Goal: Book appointment/travel/reservation

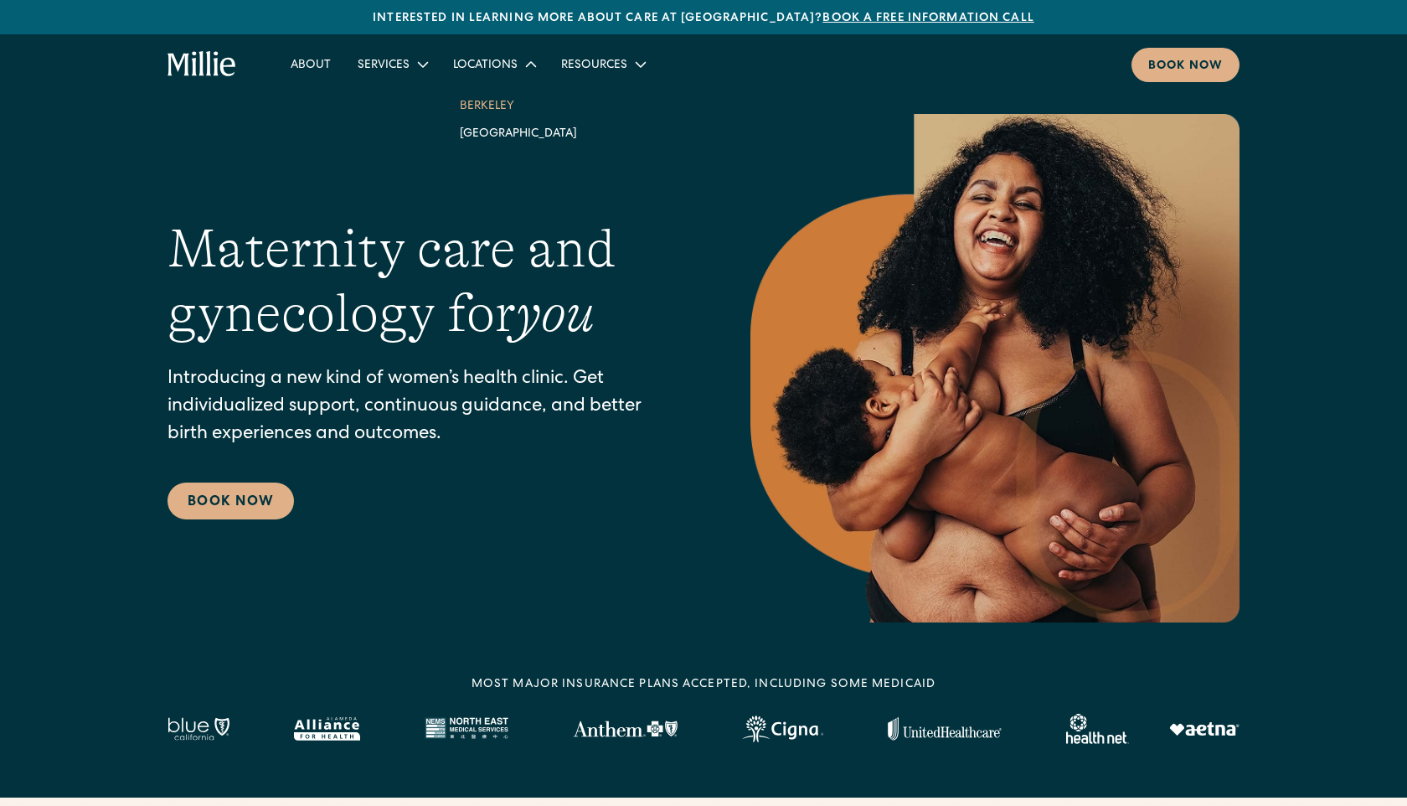
click at [485, 105] on link "Berkeley" at bounding box center [518, 105] width 144 height 28
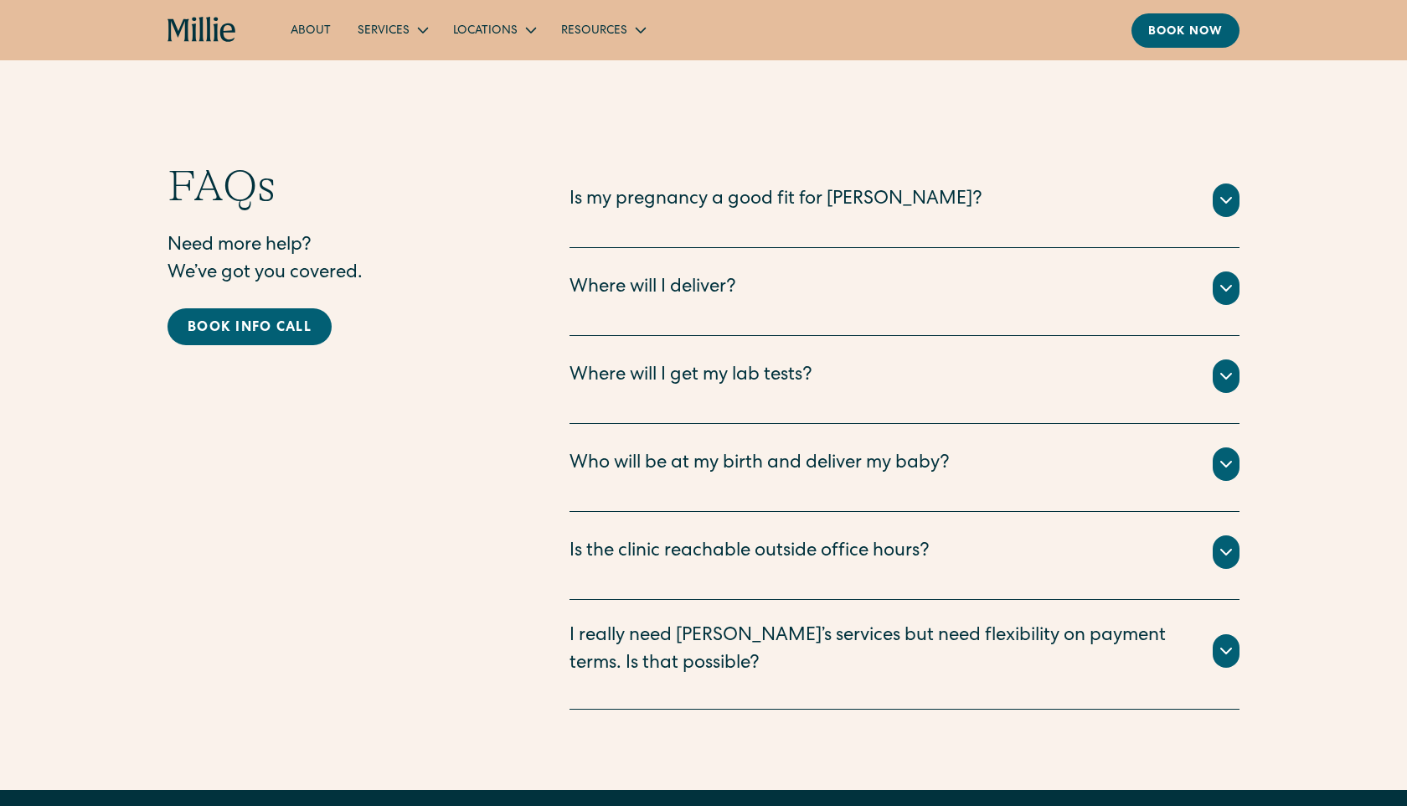
scroll to position [4244, 0]
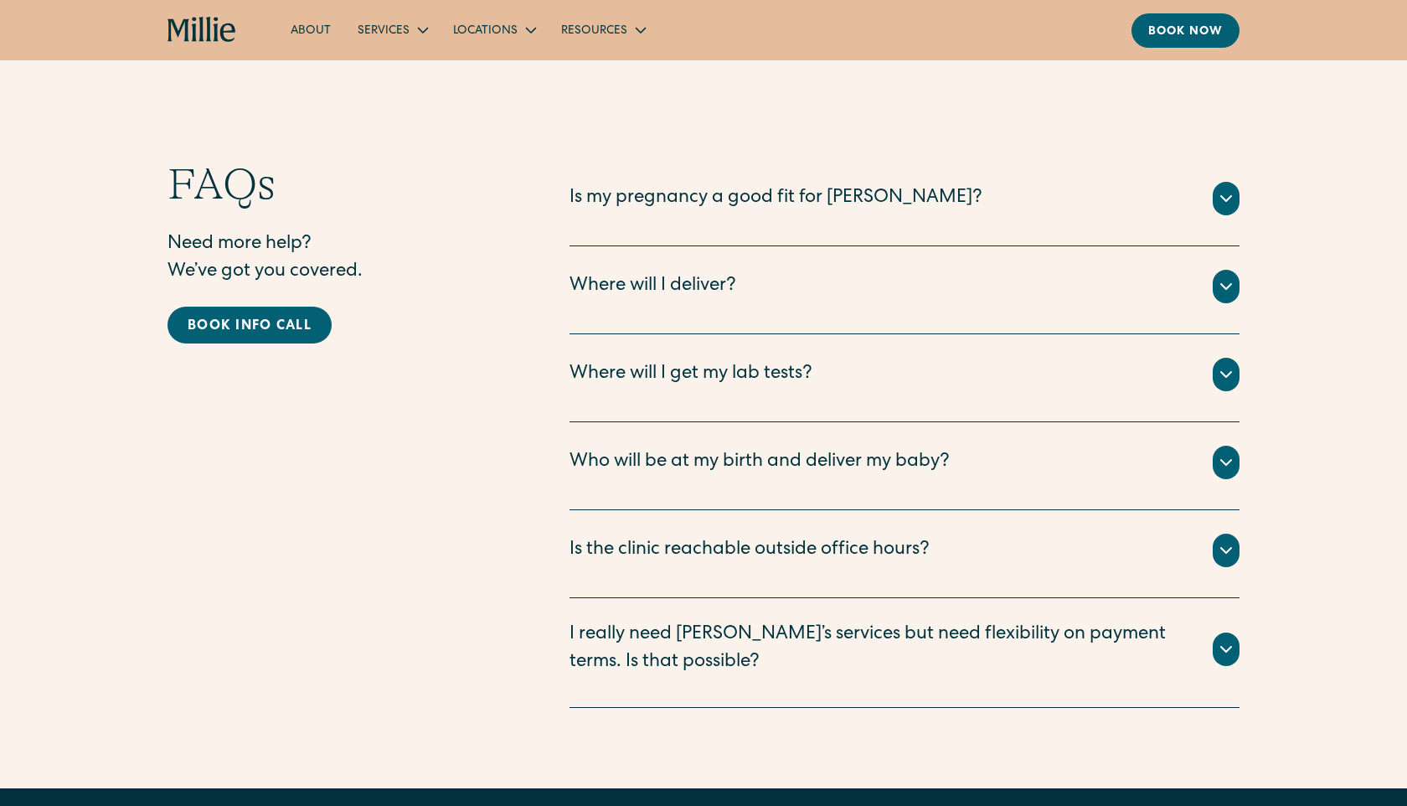
click at [792, 185] on div "Is my pregnancy a good fit for Millie?" at bounding box center [776, 199] width 413 height 28
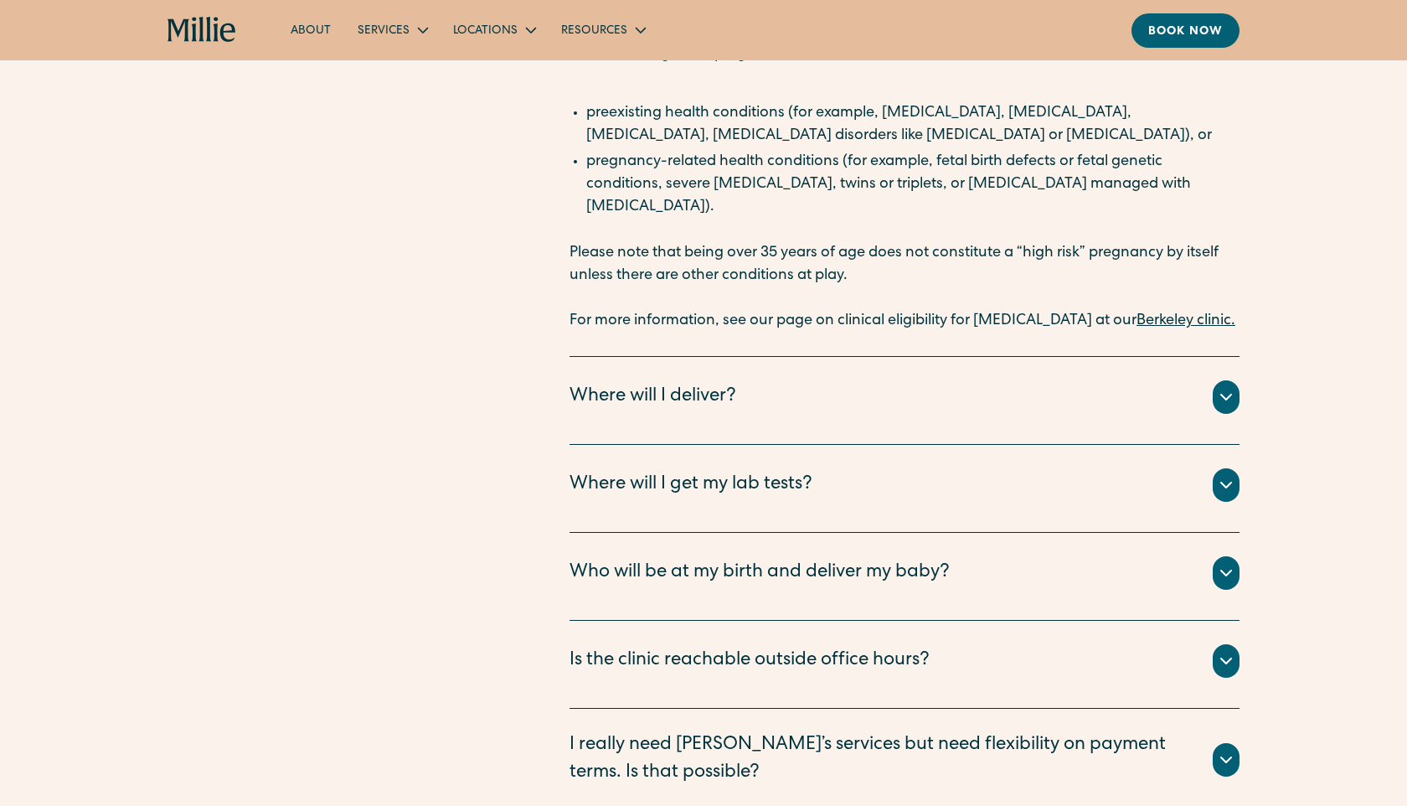
scroll to position [4574, 0]
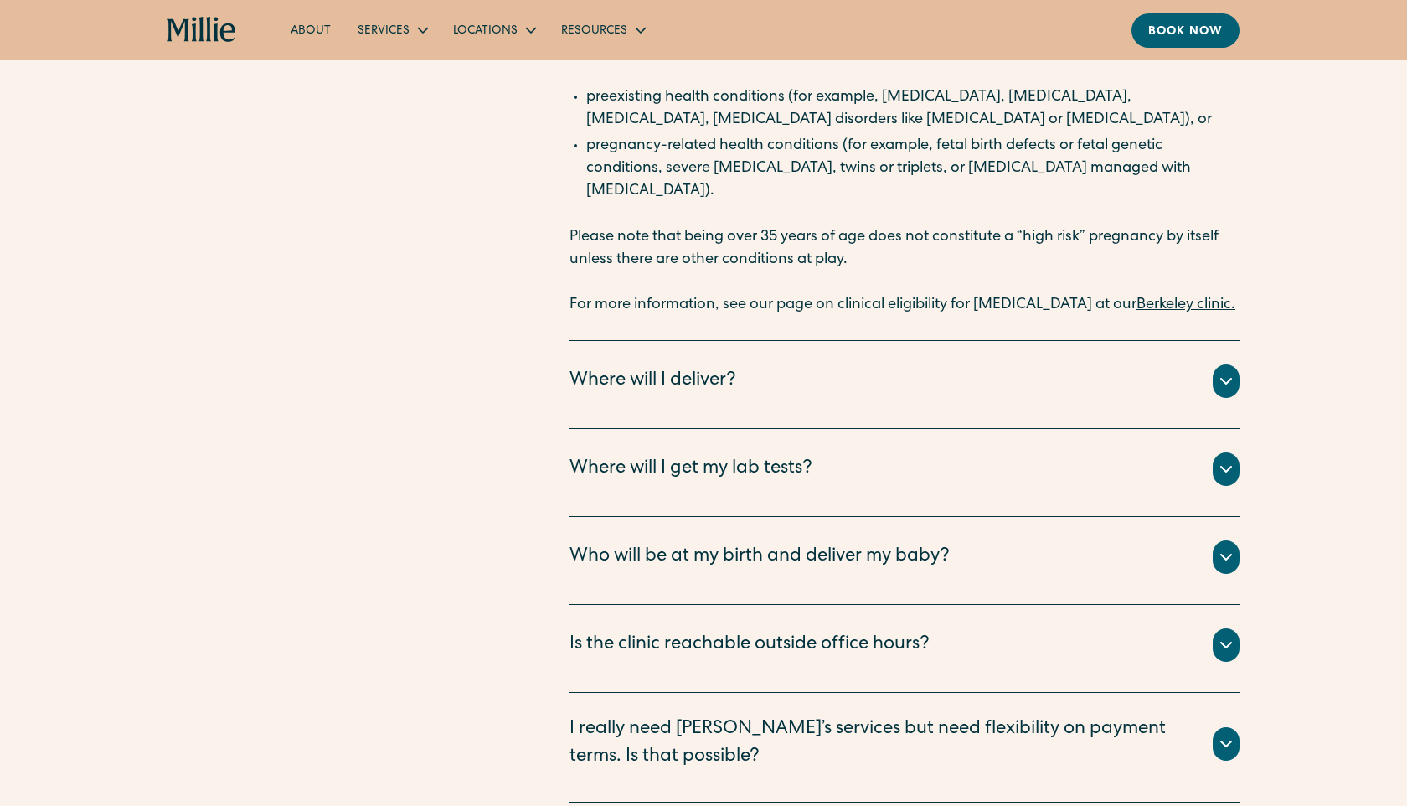
click at [700, 384] on div "Where will I deliver?" at bounding box center [653, 382] width 167 height 28
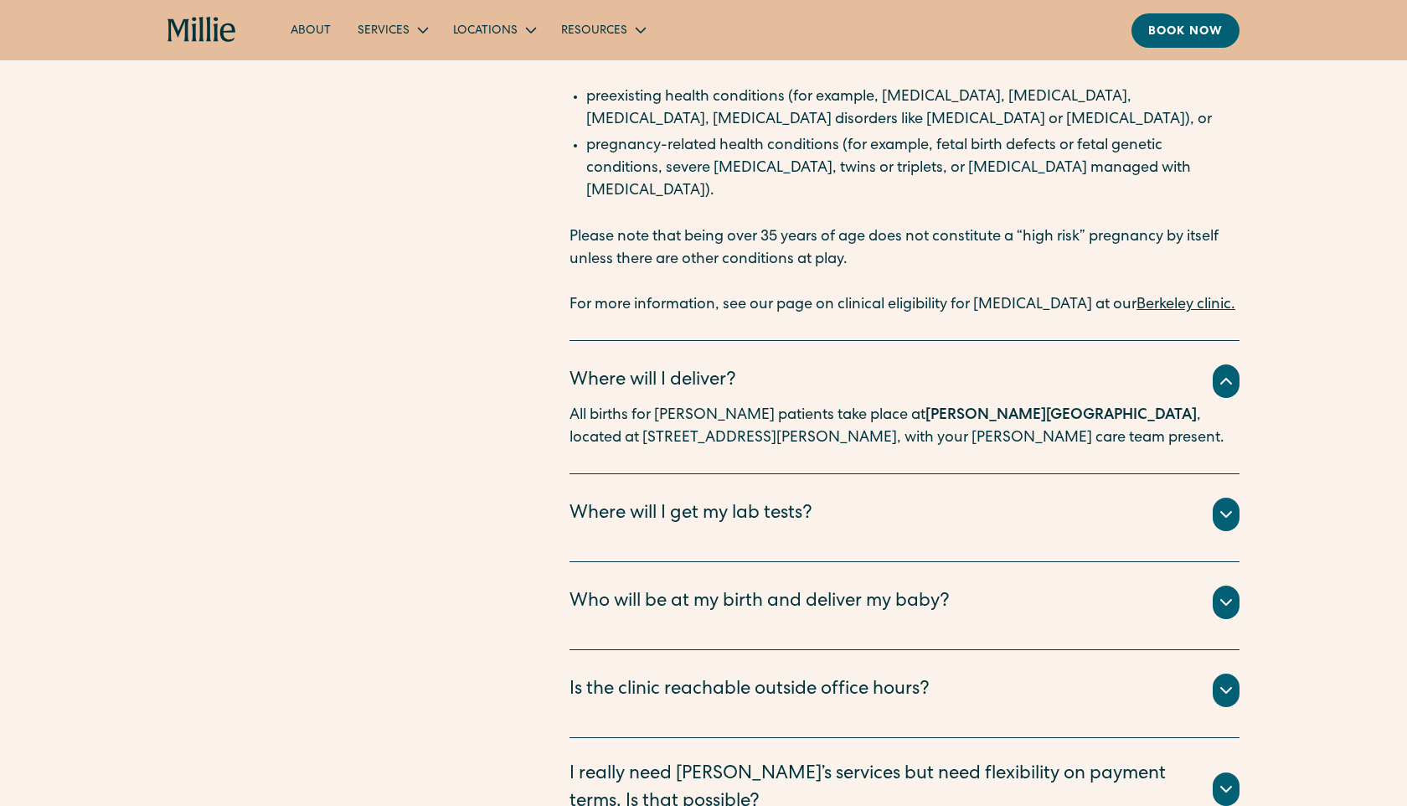
click at [699, 374] on div "Where will I deliver?" at bounding box center [653, 382] width 167 height 28
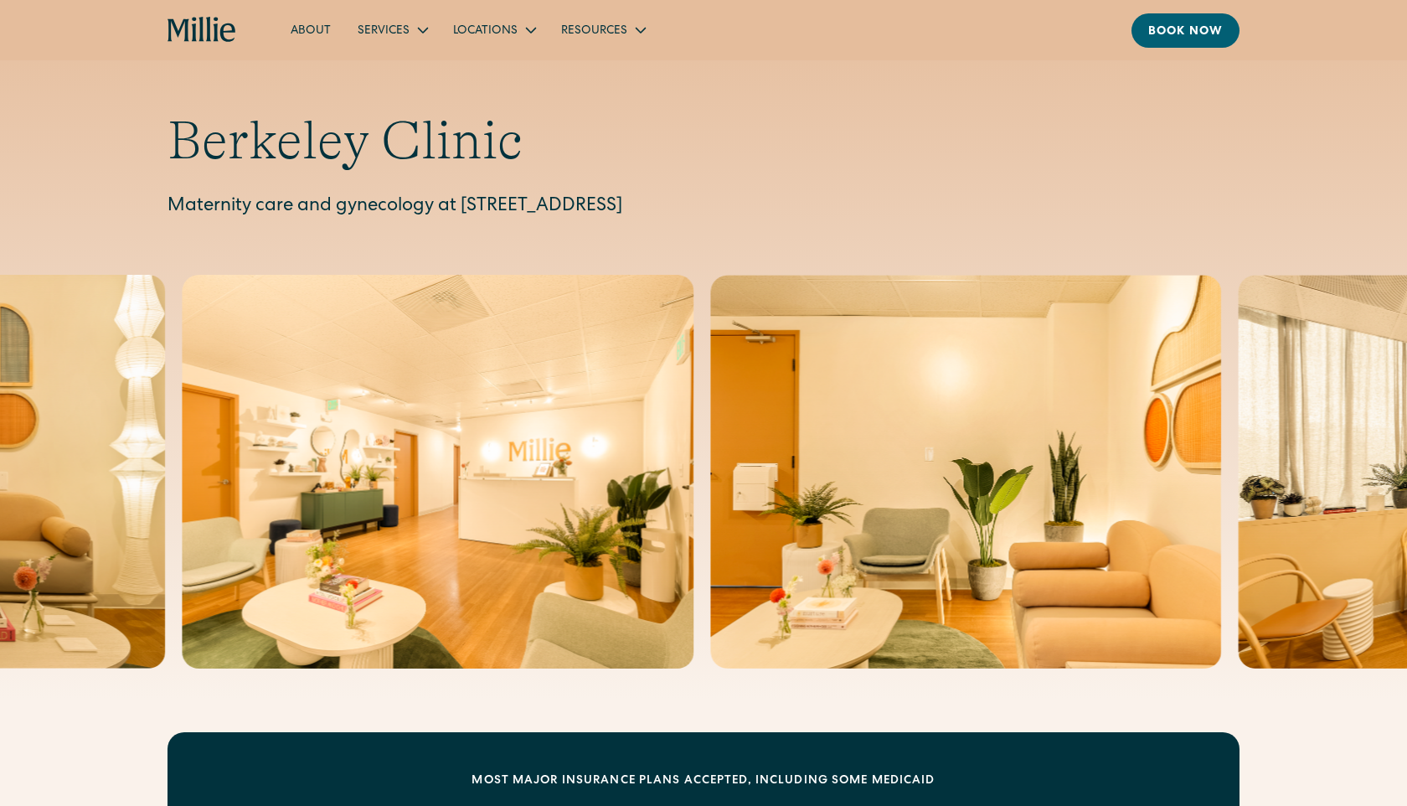
scroll to position [0, 0]
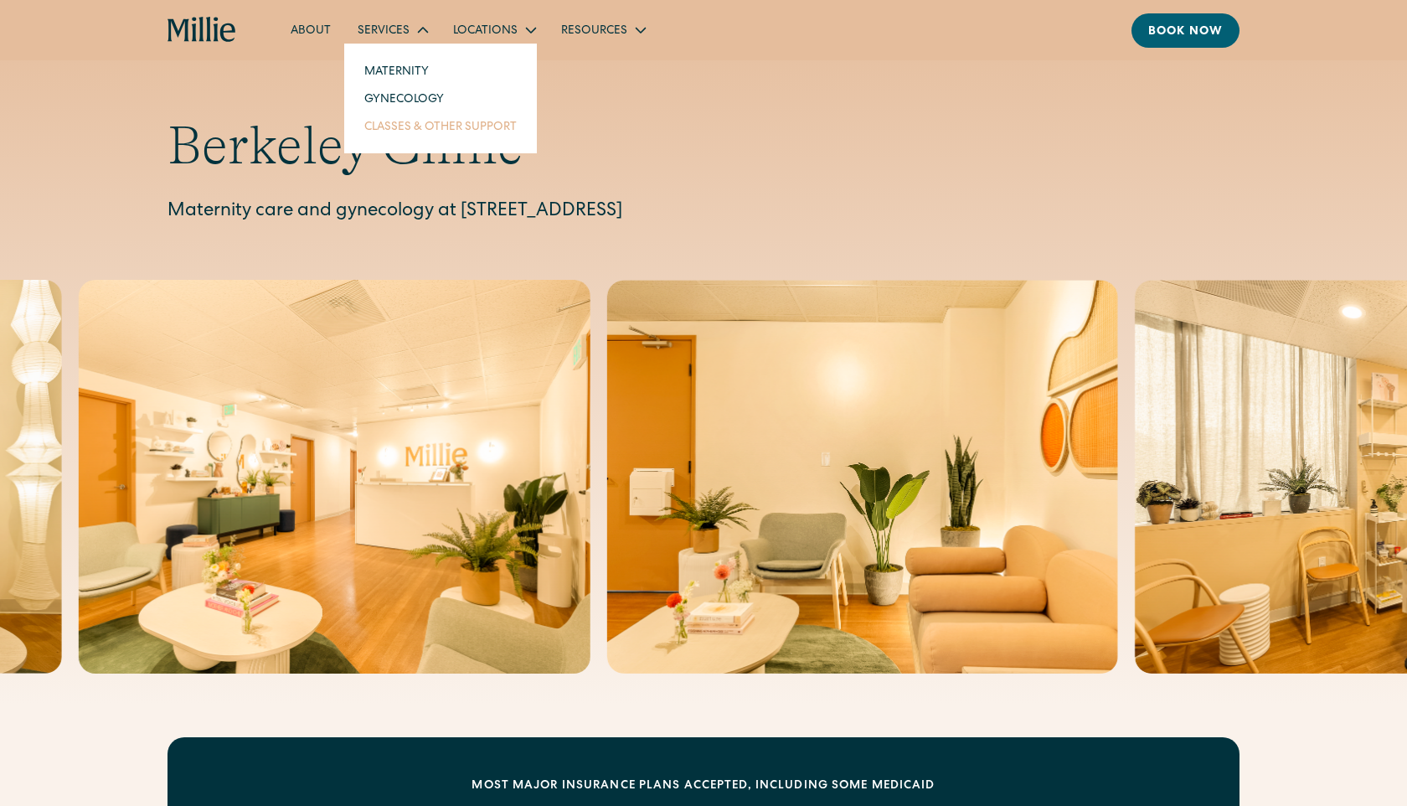
click at [405, 137] on link "Classes & Other Support" at bounding box center [440, 126] width 179 height 28
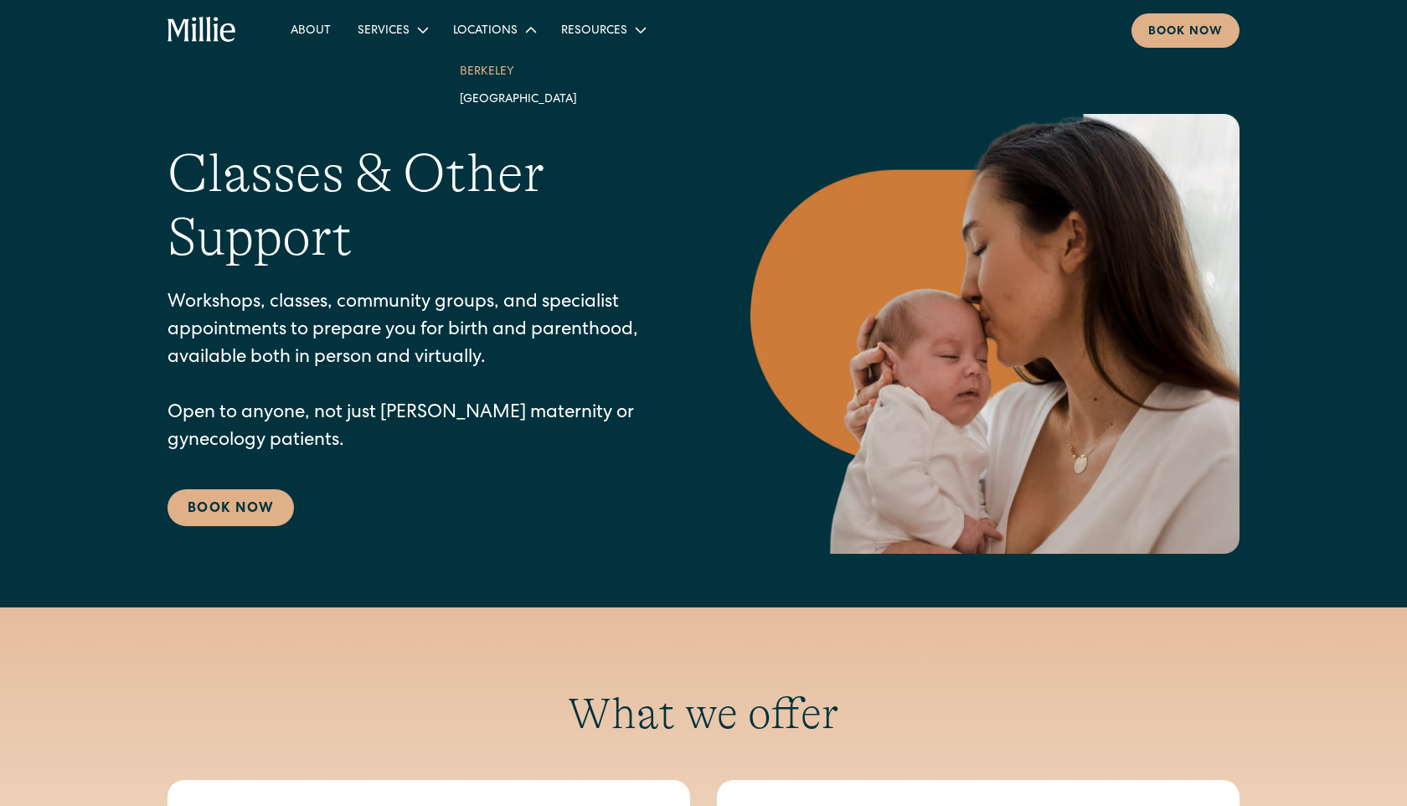
click at [495, 63] on link "Berkeley" at bounding box center [518, 71] width 144 height 28
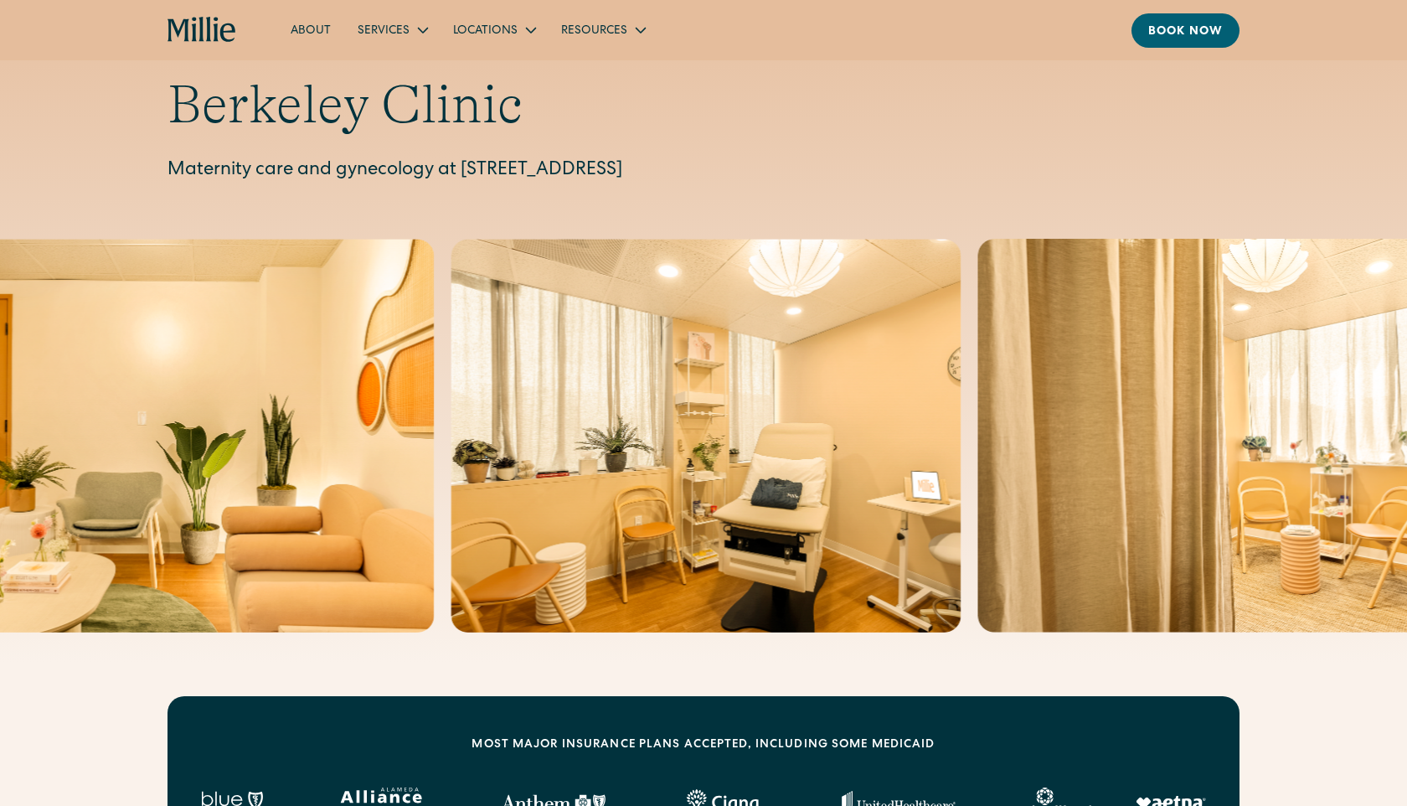
scroll to position [204, 0]
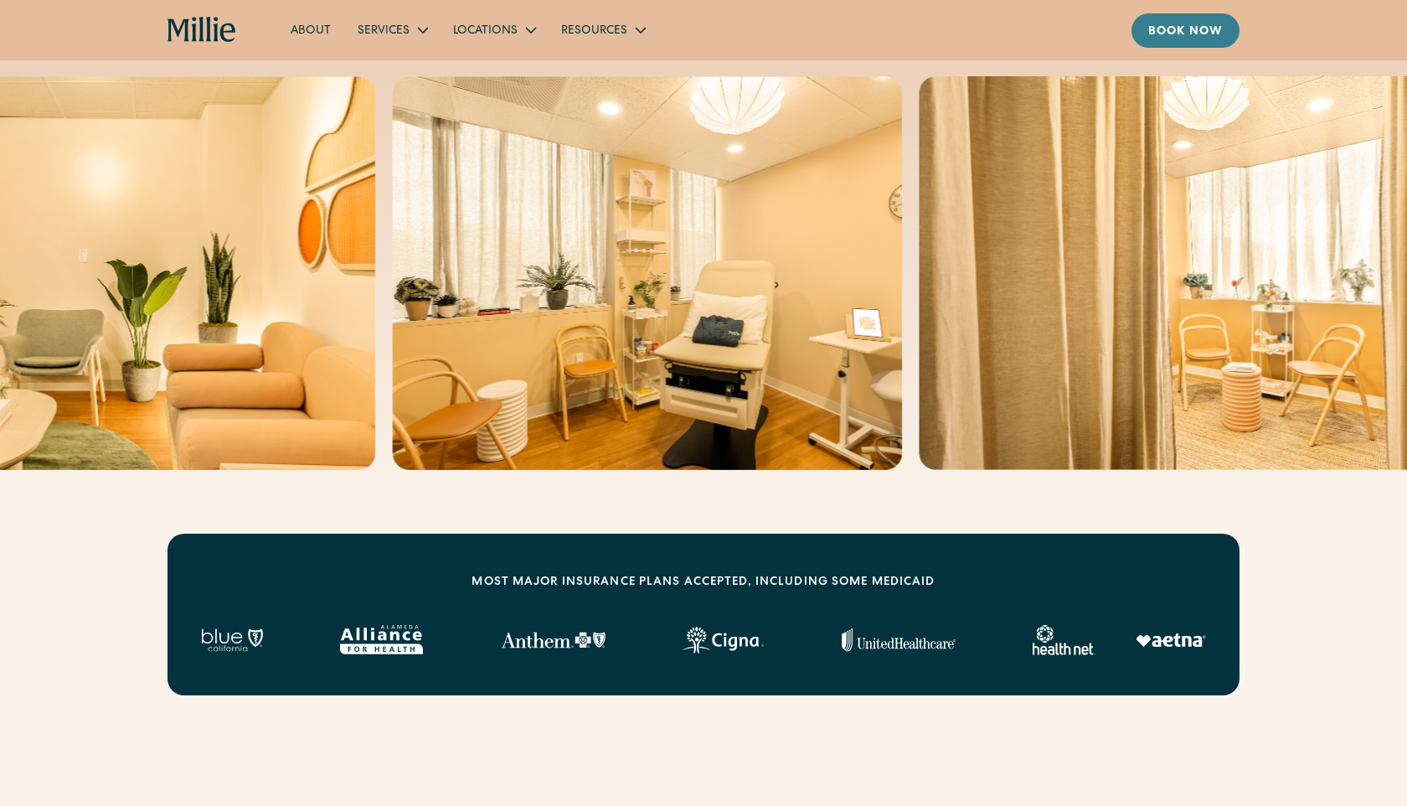
click at [1189, 32] on div "Book now" at bounding box center [1185, 32] width 75 height 18
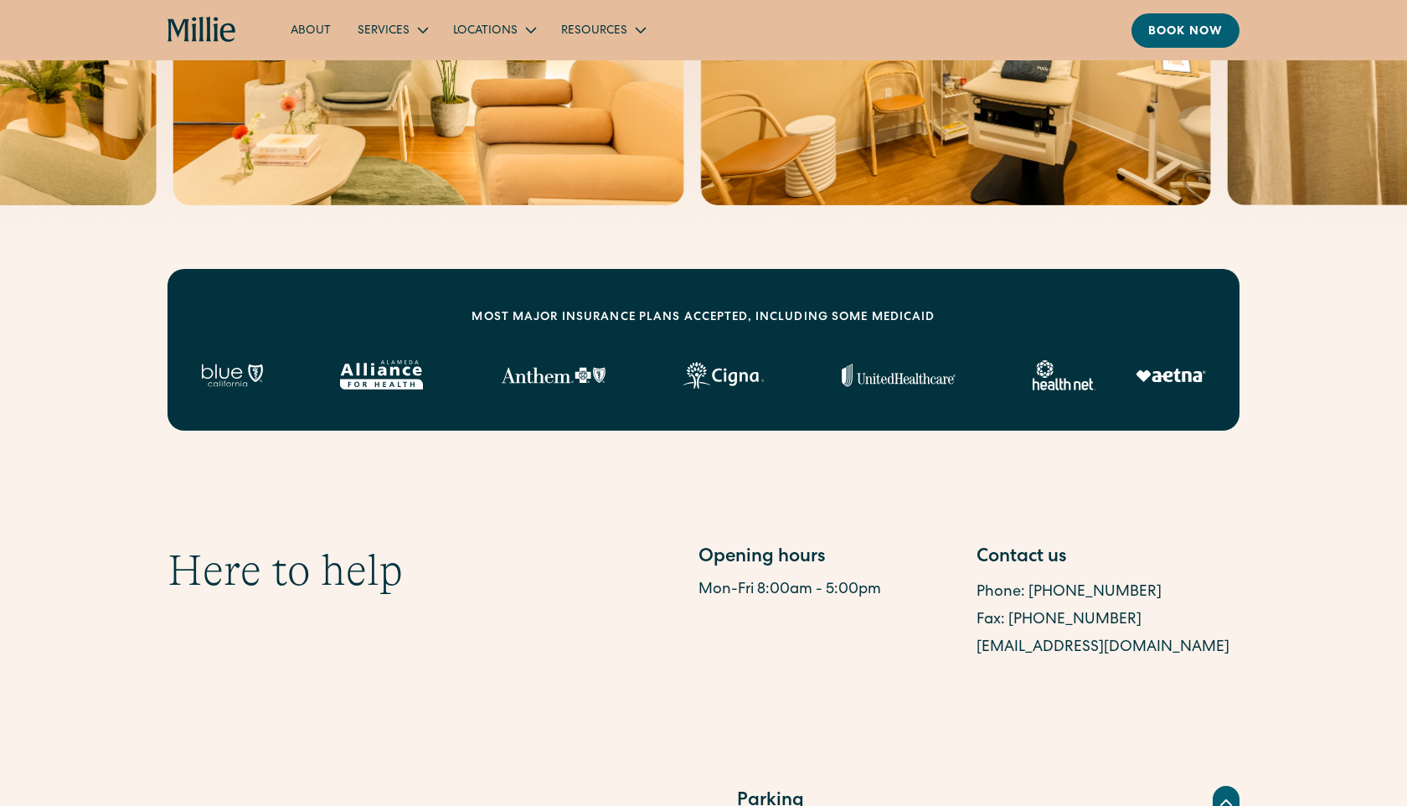
scroll to position [0, 0]
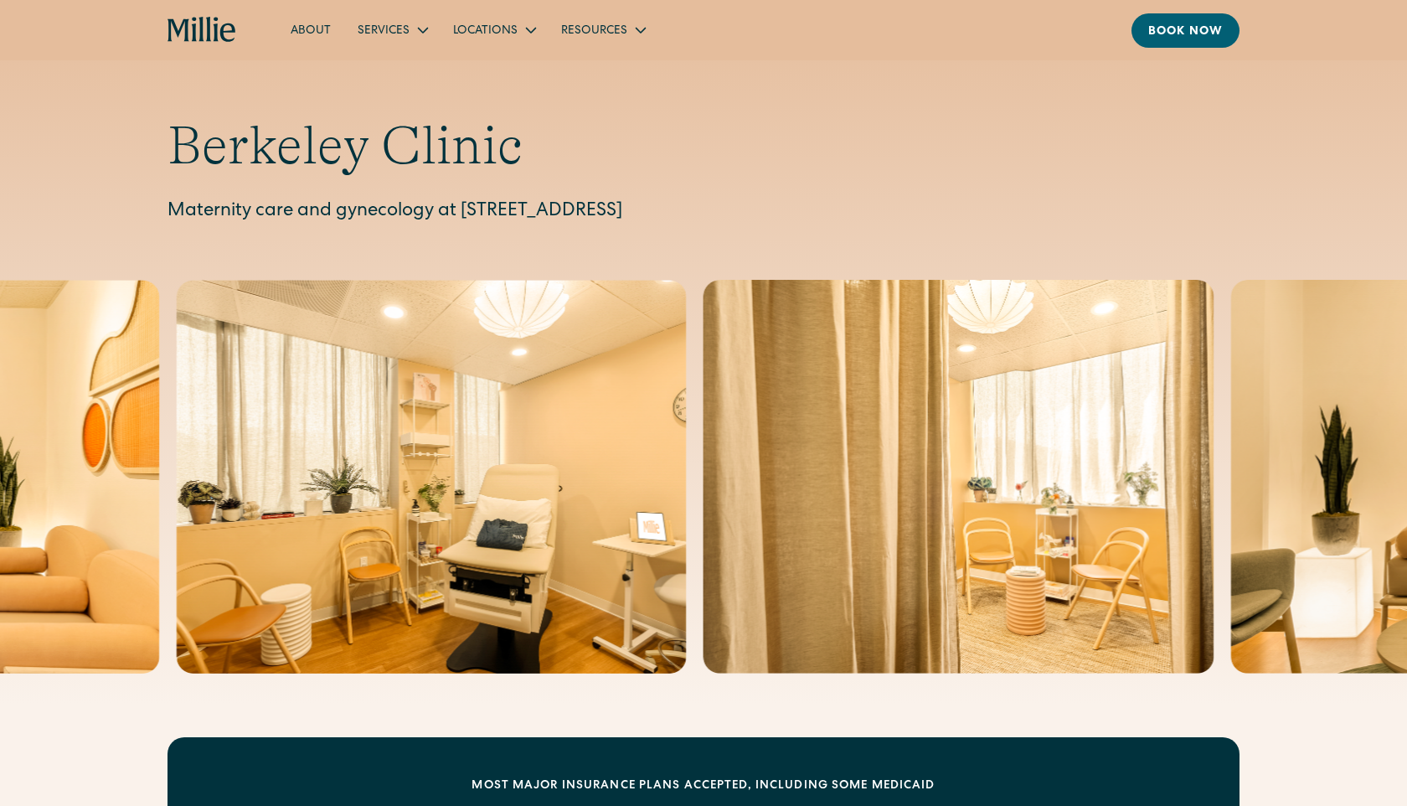
drag, startPoint x: 462, startPoint y: 211, endPoint x: 881, endPoint y: 214, distance: 419.6
click at [881, 214] on p "Maternity care and gynecology at 2999 Regent Street, Suite 524, Berkeley, CA 94…" at bounding box center [704, 213] width 1072 height 28
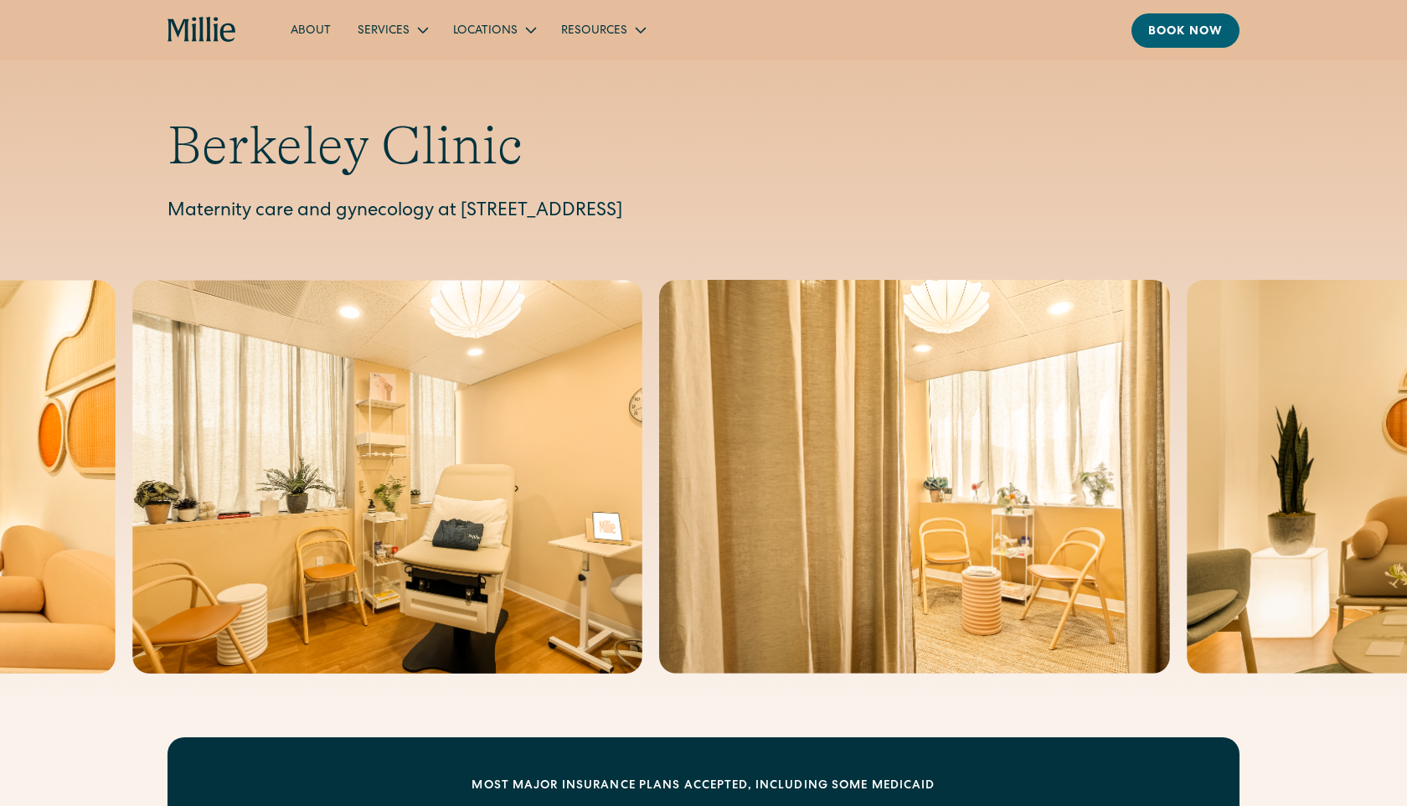
click at [881, 214] on p "Maternity care and gynecology at 2999 Regent Street, Suite 524, Berkeley, CA 94…" at bounding box center [704, 213] width 1072 height 28
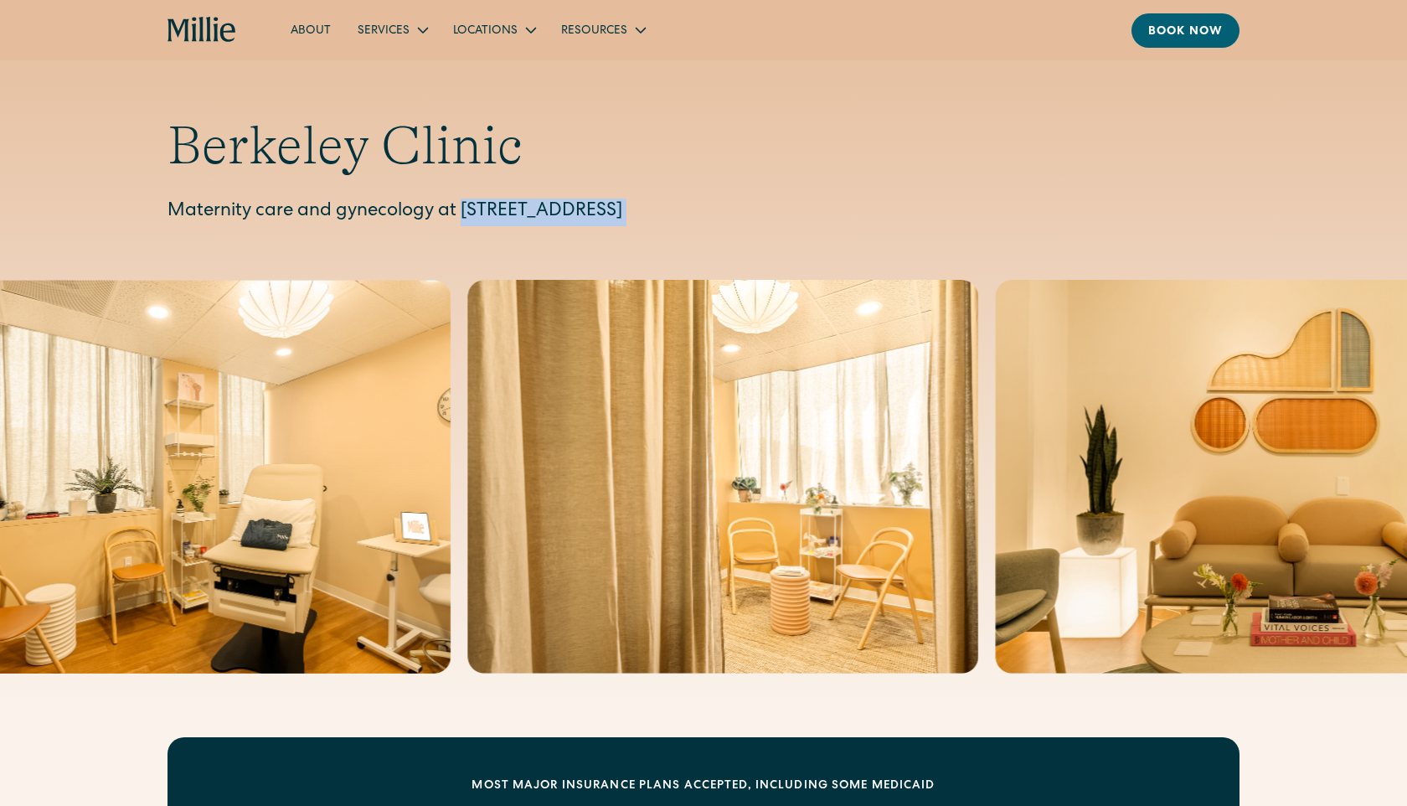
drag, startPoint x: 464, startPoint y: 213, endPoint x: 856, endPoint y: 235, distance: 392.6
click at [856, 235] on div "Berkeley Clinic Maternity care and gynecology at 2999 Regent Street, Suite 524,…" at bounding box center [703, 352] width 1407 height 704
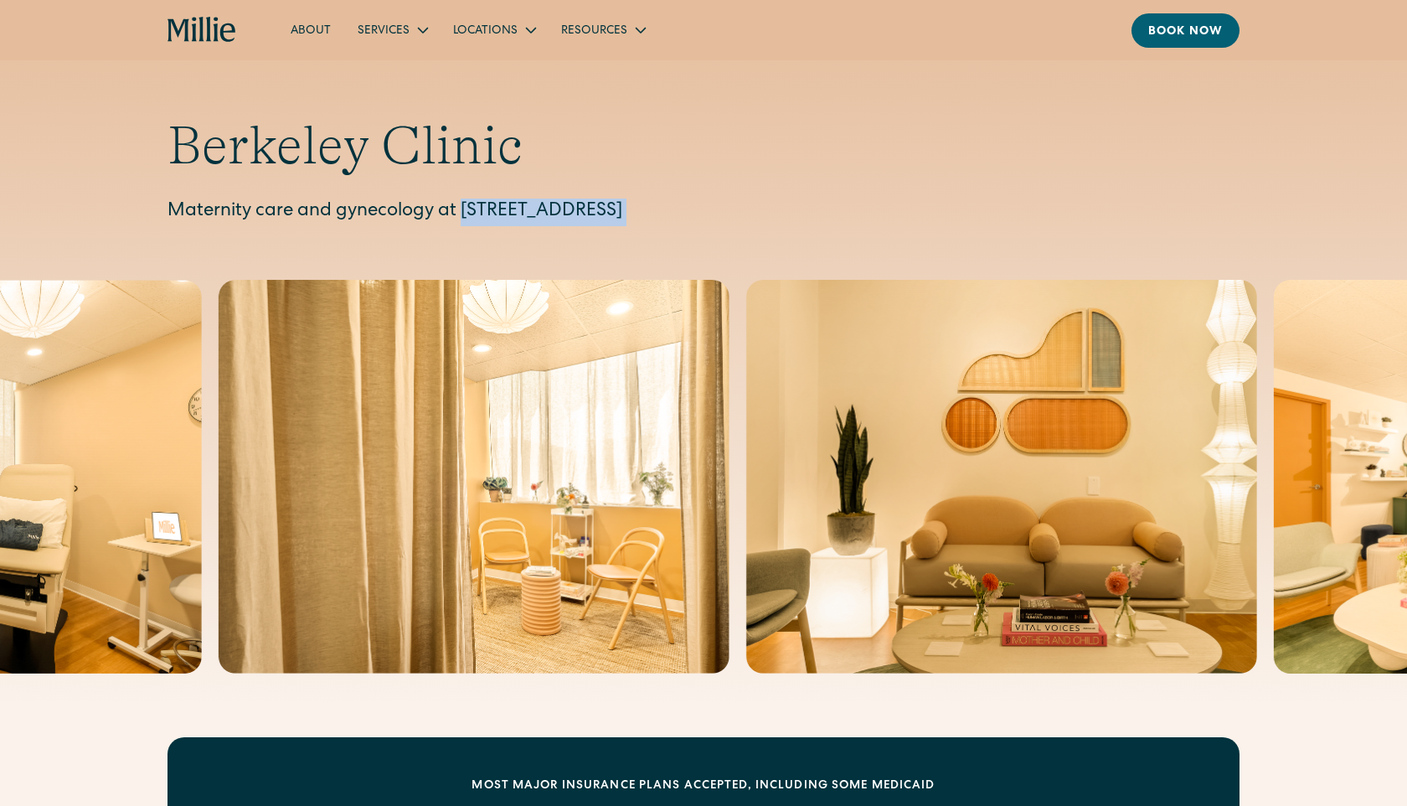
click at [487, 215] on p "Maternity care and gynecology at 2999 Regent Street, Suite 524, Berkeley, CA 94…" at bounding box center [704, 213] width 1072 height 28
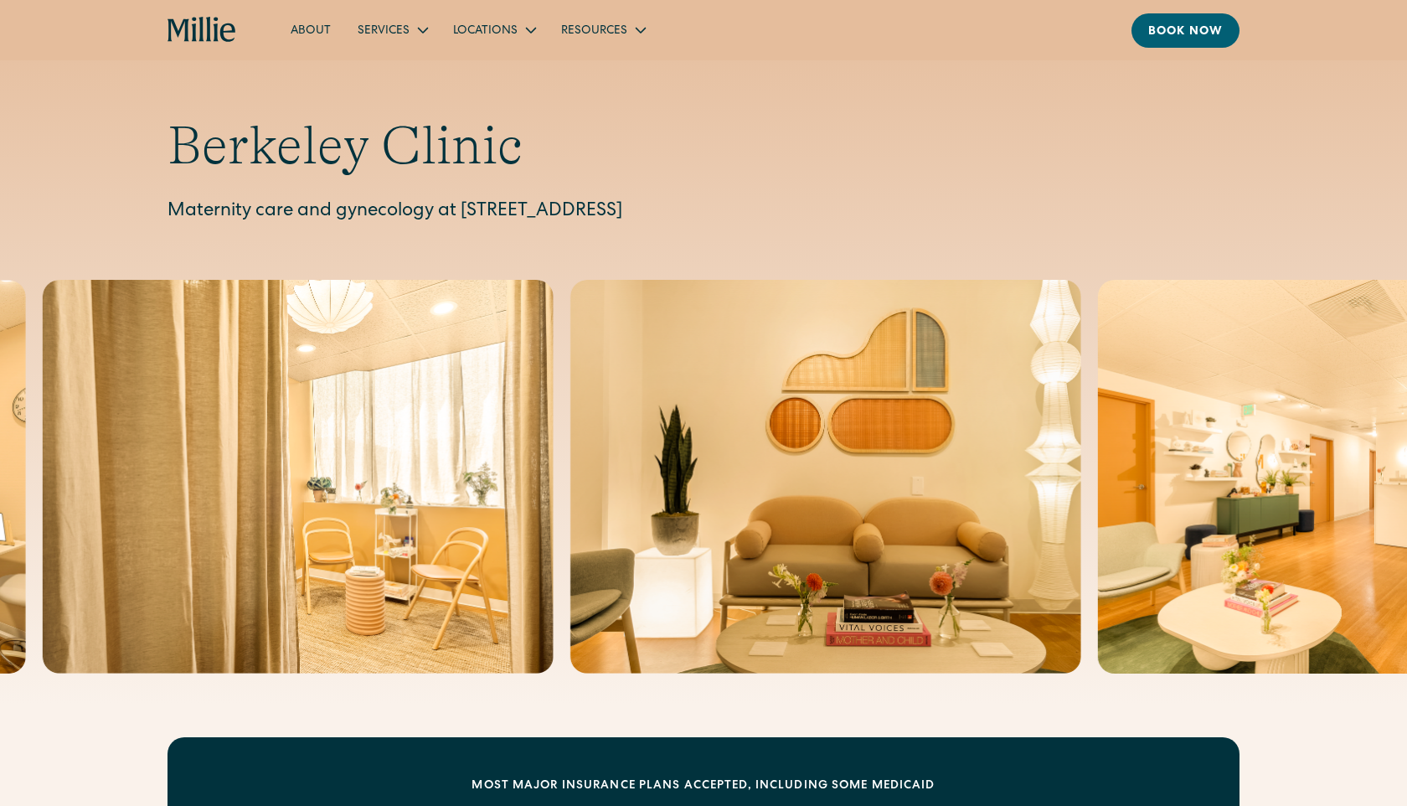
drag, startPoint x: 461, startPoint y: 210, endPoint x: 894, endPoint y: 219, distance: 433.1
click at [894, 219] on p "Maternity care and gynecology at 2999 Regent Street, Suite 524, Berkeley, CA 94…" at bounding box center [704, 213] width 1072 height 28
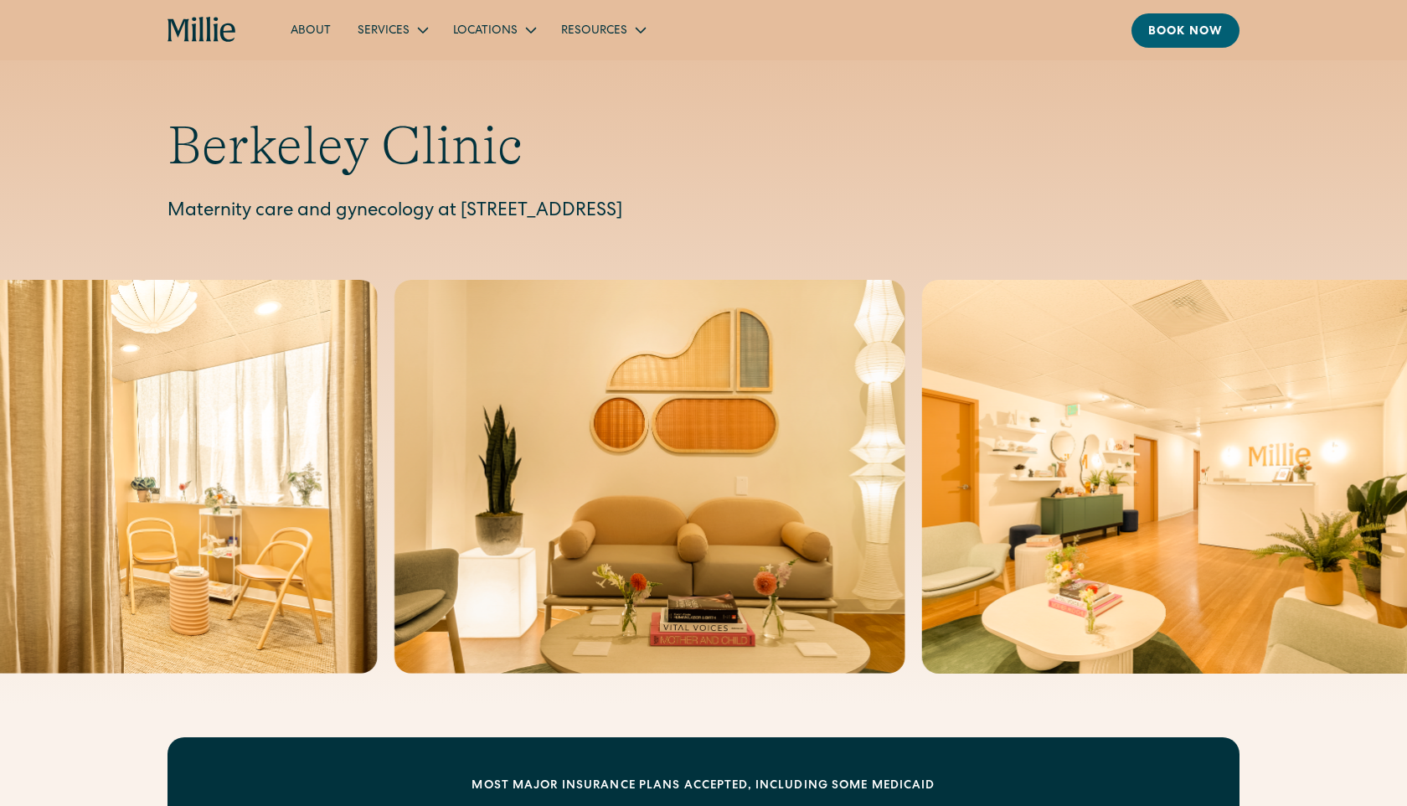
click at [905, 197] on div "Berkeley Clinic Maternity care and gynecology at 2999 Regent Street, Suite 524,…" at bounding box center [704, 170] width 1072 height 112
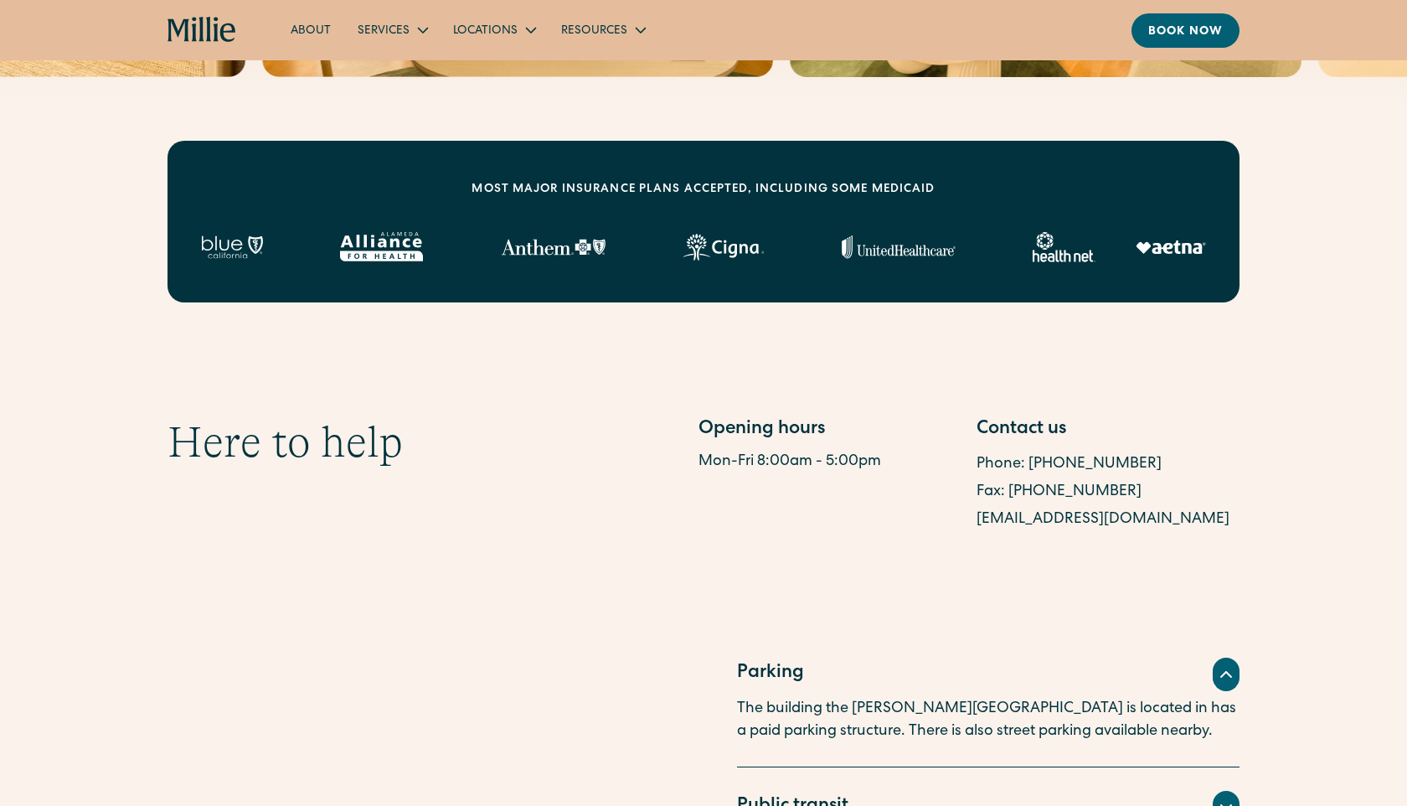
scroll to position [602, 0]
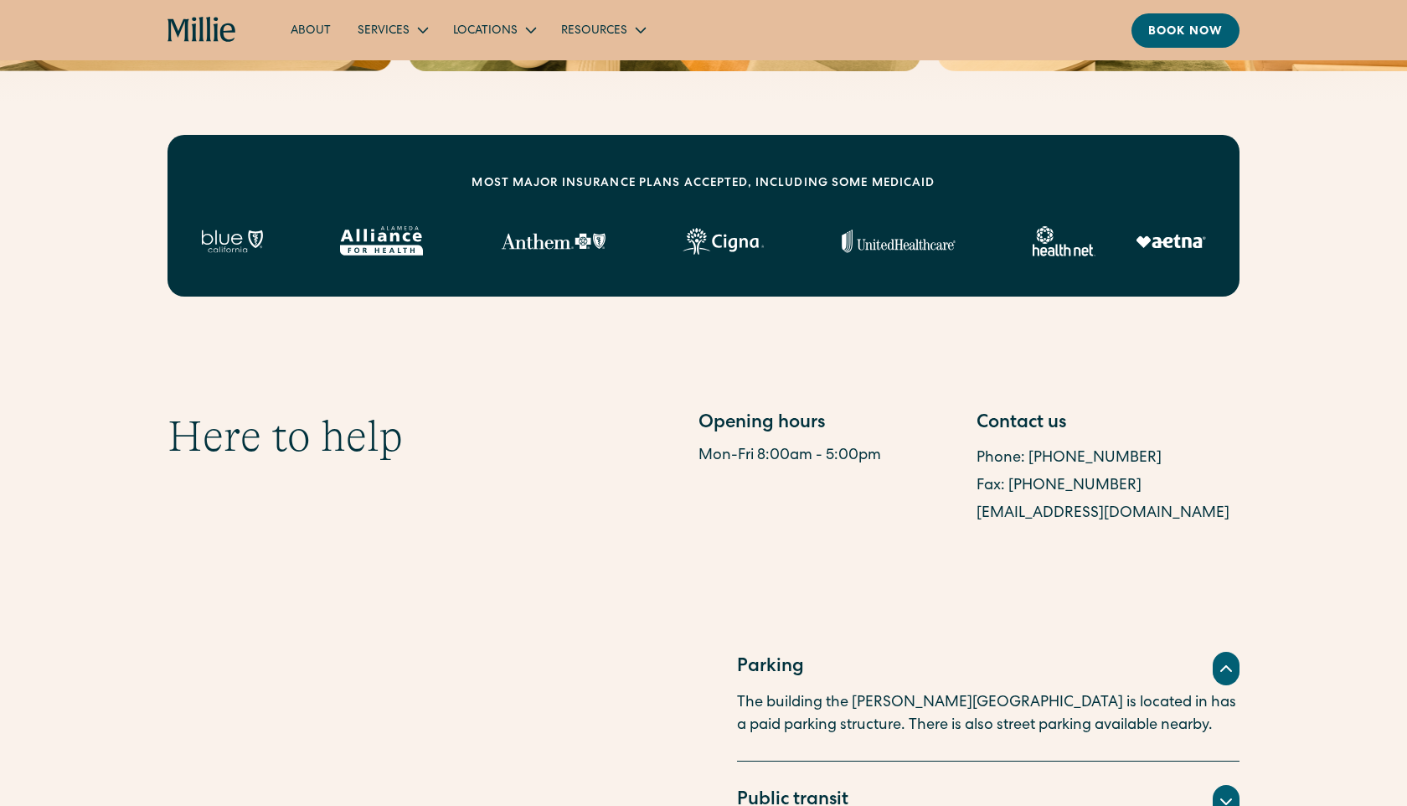
click at [905, 197] on div "MOST MAJOR INSURANCE PLANS ACCEPTED, INCLUDING some MEDICAID" at bounding box center [704, 216] width 1072 height 162
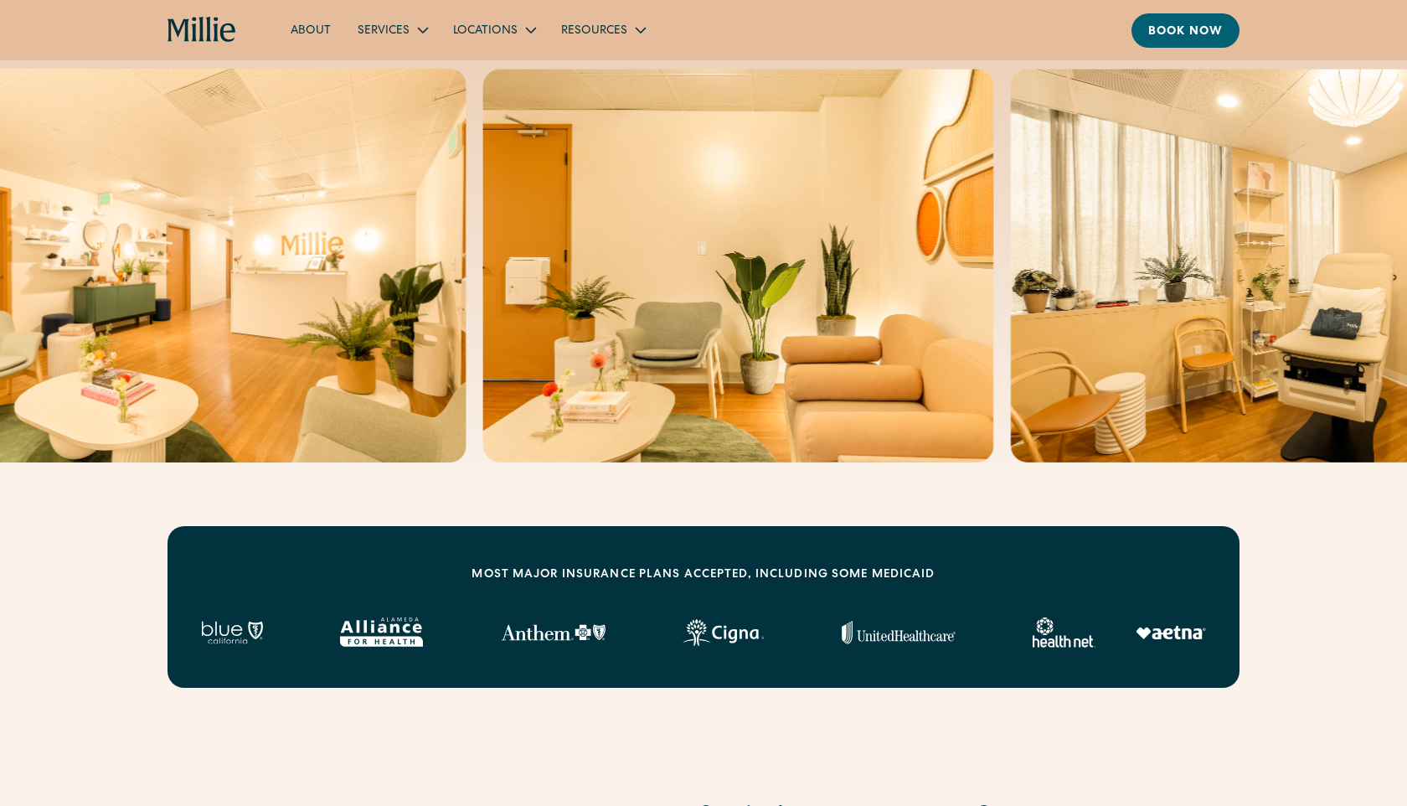
scroll to position [0, 0]
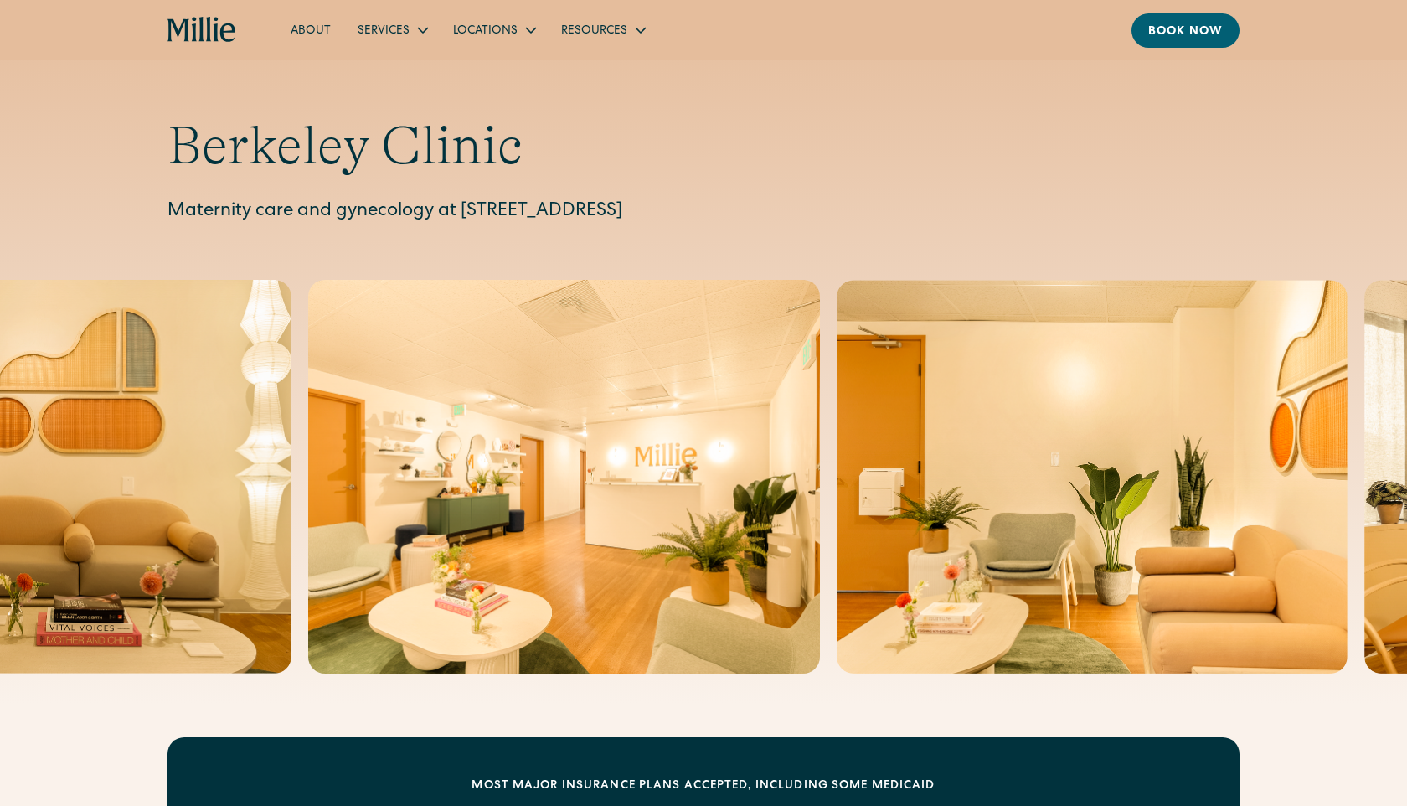
drag, startPoint x: 176, startPoint y: 142, endPoint x: 886, endPoint y: 204, distance: 712.9
click at [888, 207] on div "Berkeley Clinic Maternity care and gynecology at 2999 Regent Street, Suite 524,…" at bounding box center [704, 170] width 1072 height 112
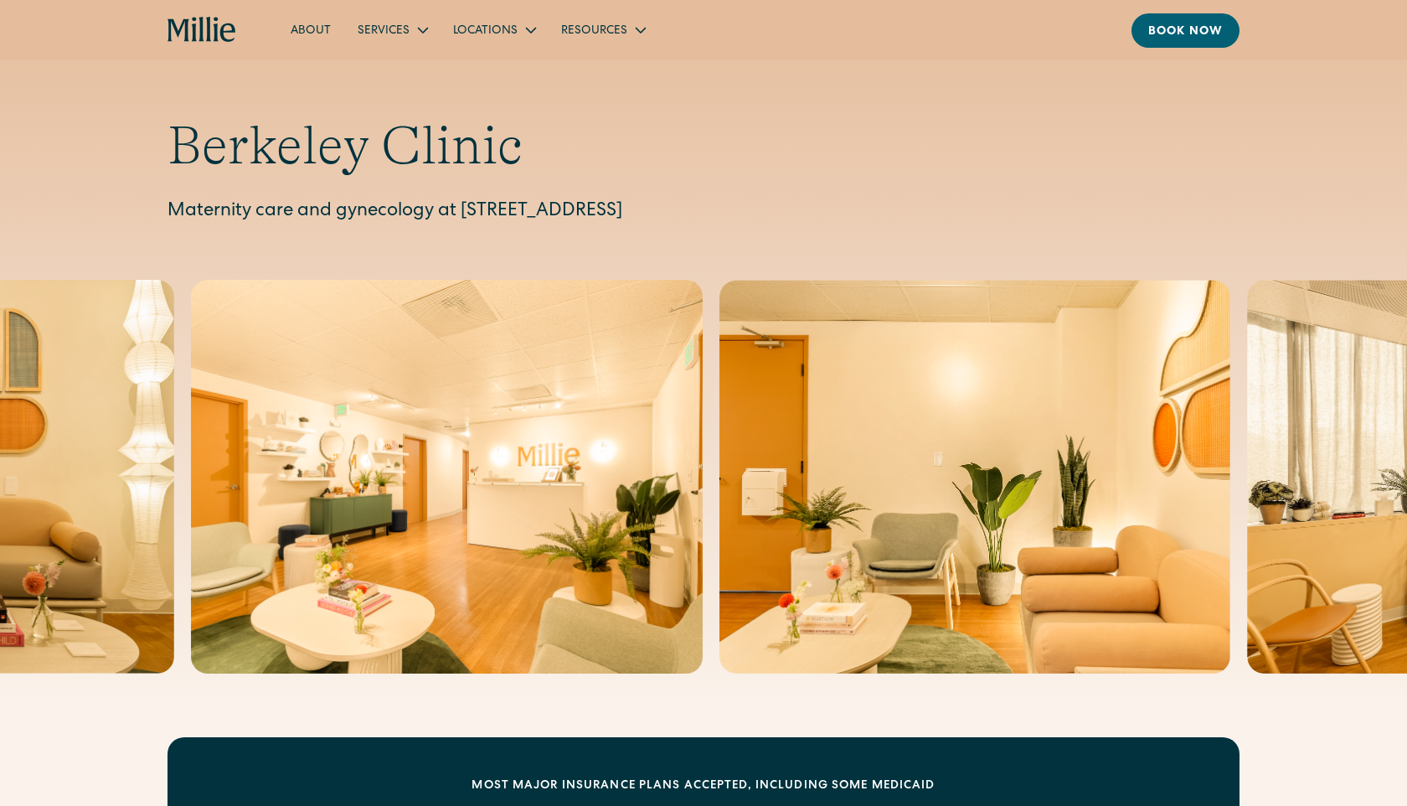
click at [889, 215] on p "Maternity care and gynecology at 2999 Regent Street, Suite 524, Berkeley, CA 94…" at bounding box center [704, 213] width 1072 height 28
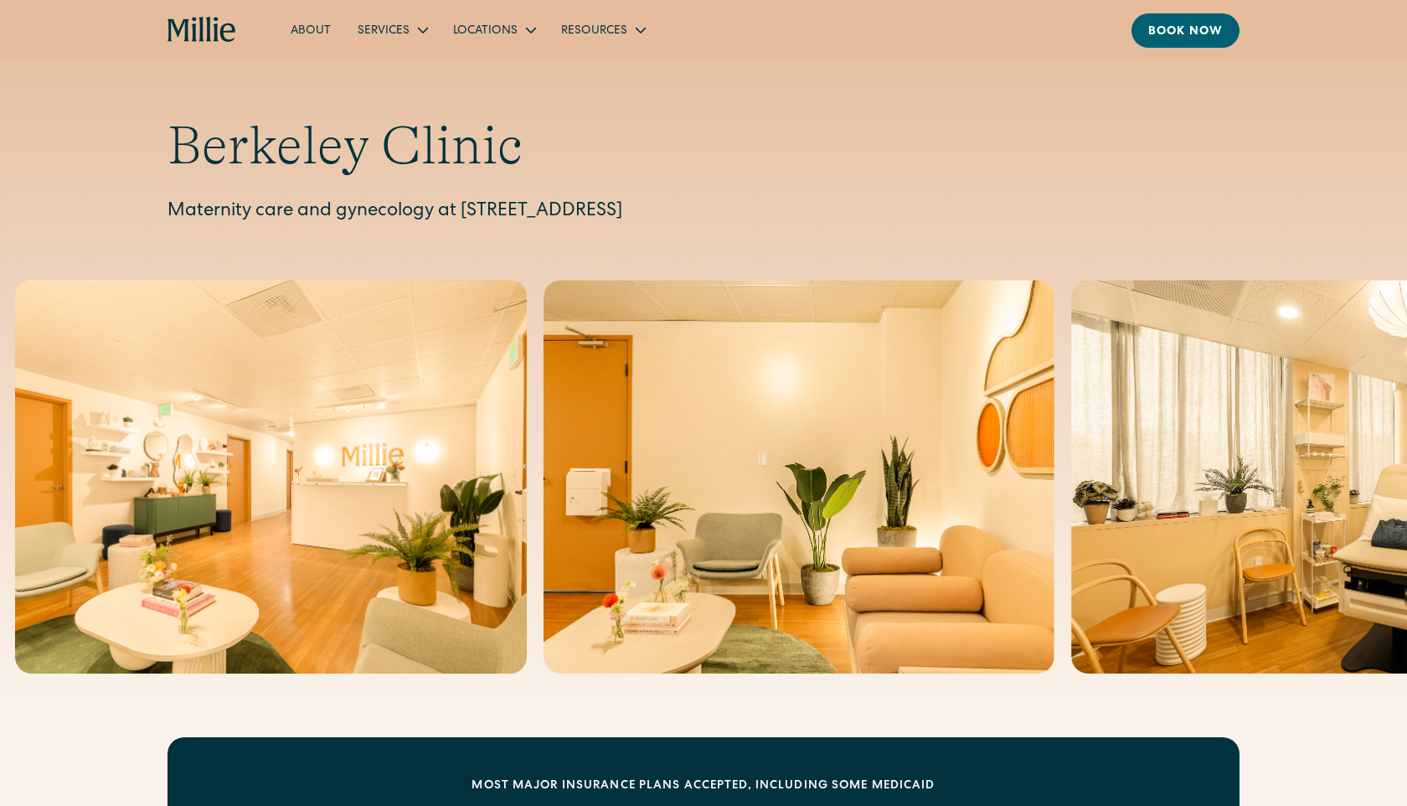
drag, startPoint x: 880, startPoint y: 213, endPoint x: 157, endPoint y: 136, distance: 726.9
click at [157, 136] on div "Berkeley Clinic Maternity care and gynecology at 2999 Regent Street, Suite 524,…" at bounding box center [703, 170] width 1407 height 112
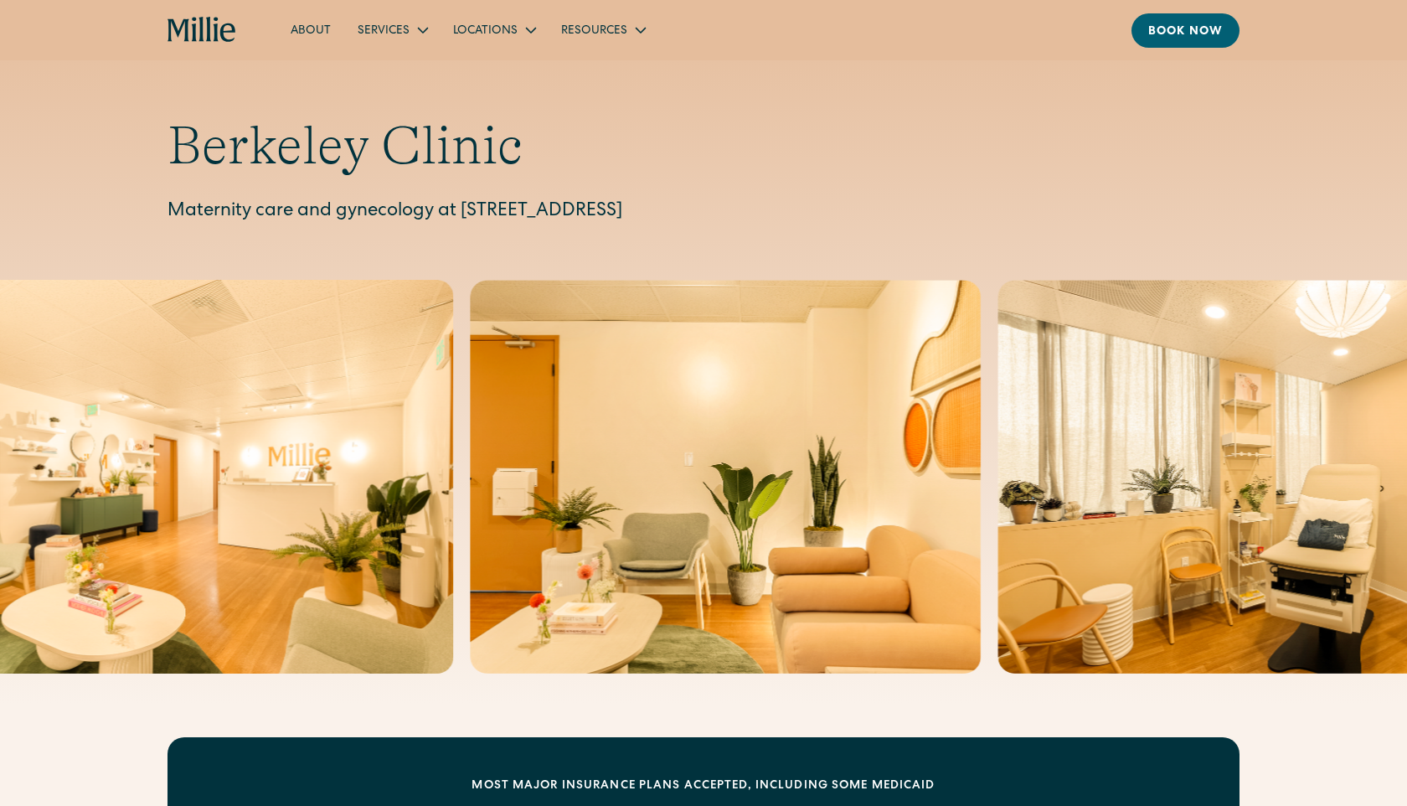
click at [176, 136] on h1 "Berkeley Clinic" at bounding box center [704, 146] width 1072 height 64
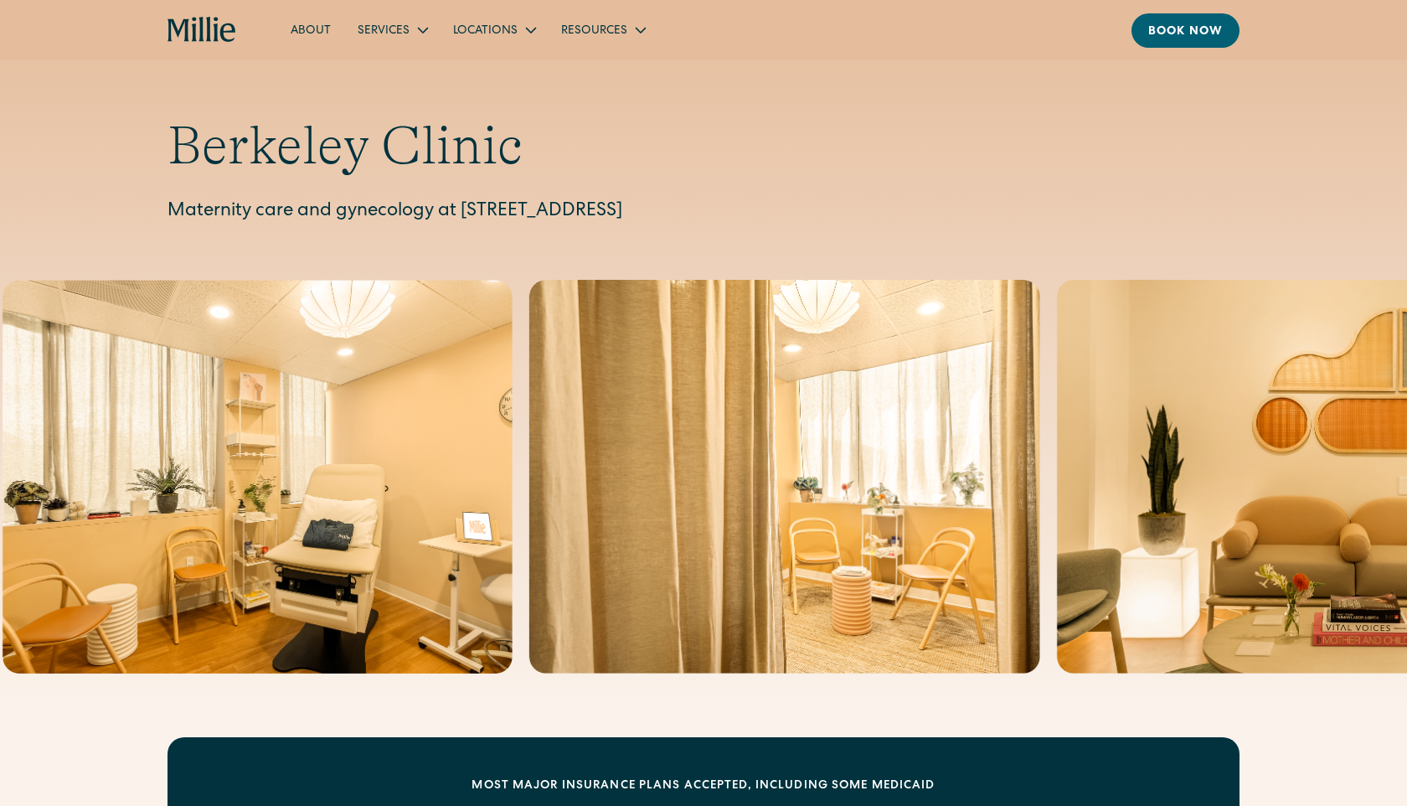
drag, startPoint x: 176, startPoint y: 136, endPoint x: 898, endPoint y: 205, distance: 725.3
click at [898, 205] on div "Berkeley Clinic Maternity care and gynecology at 2999 Regent Street, Suite 524,…" at bounding box center [704, 170] width 1072 height 112
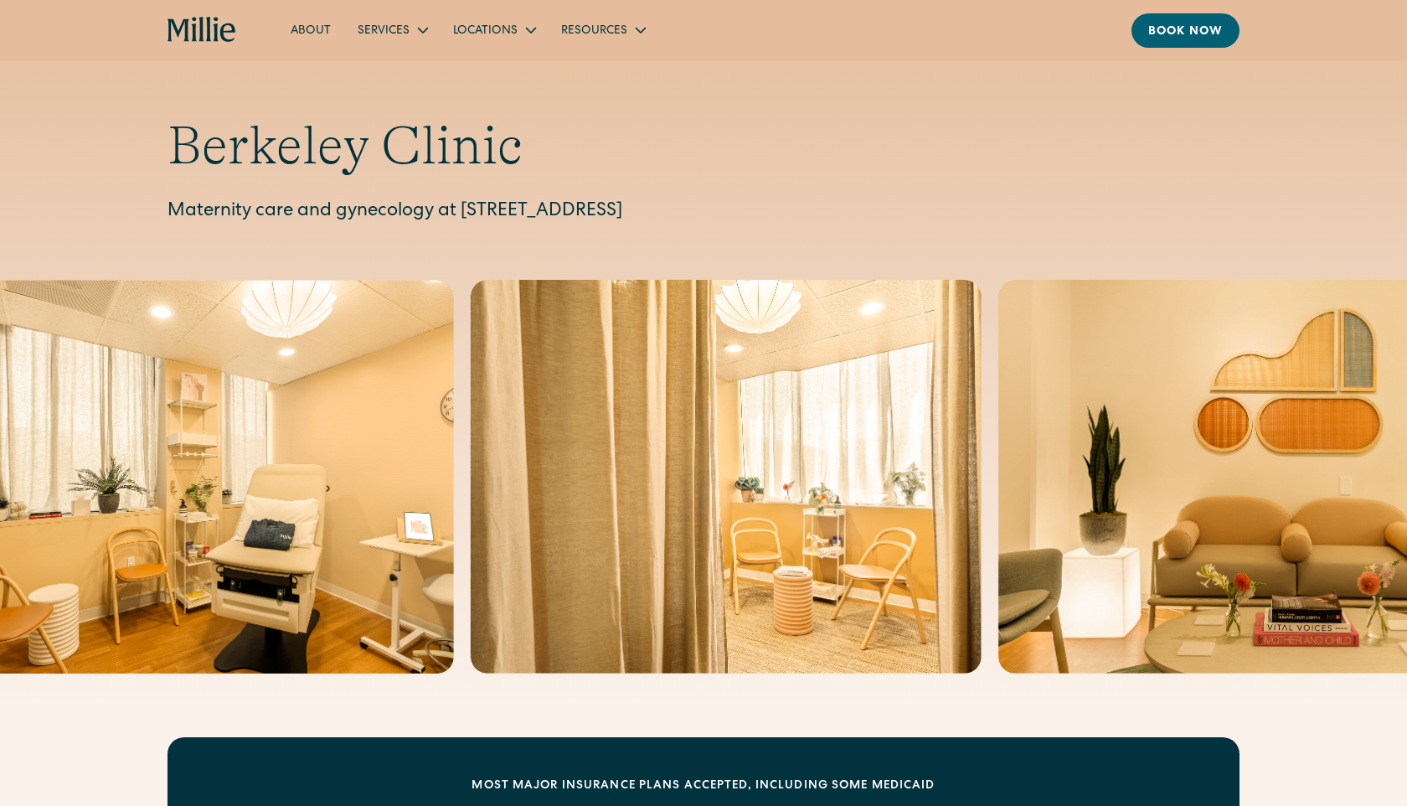
click at [491, 154] on h1 "Berkeley Clinic" at bounding box center [704, 146] width 1072 height 64
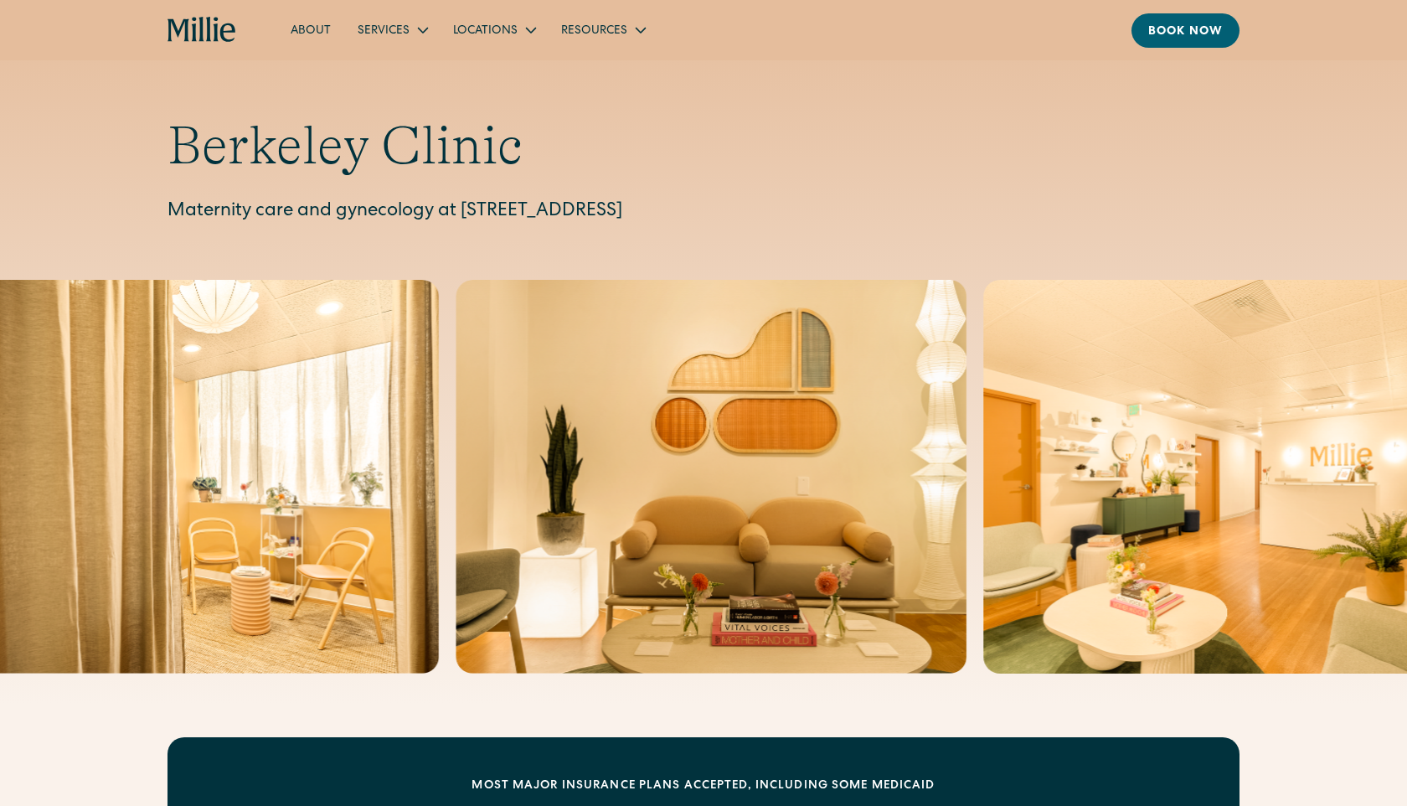
click at [176, 136] on h1 "Berkeley Clinic" at bounding box center [704, 146] width 1072 height 64
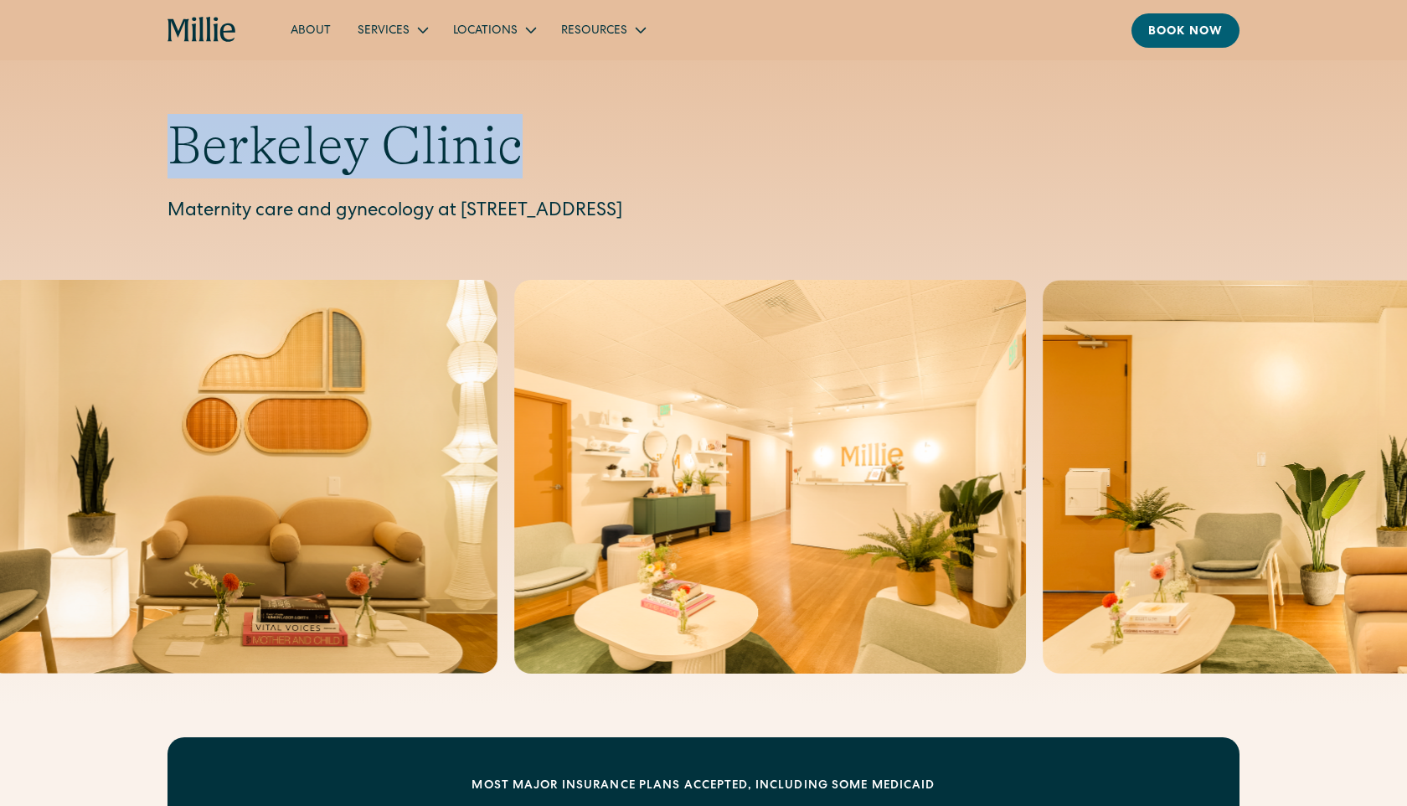
drag, startPoint x: 183, startPoint y: 138, endPoint x: 541, endPoint y: 139, distance: 357.6
click at [541, 139] on h1 "Berkeley Clinic" at bounding box center [704, 146] width 1072 height 64
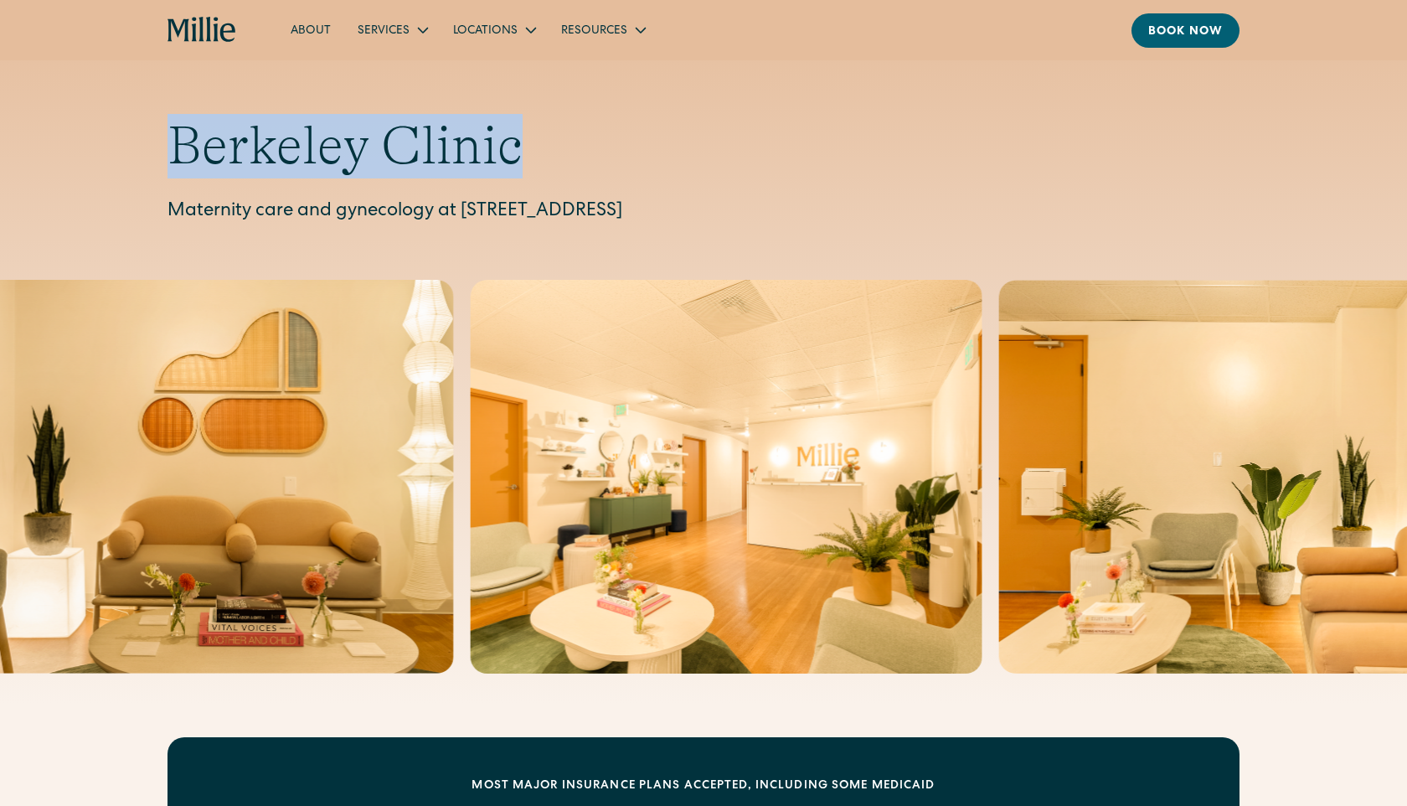
click at [508, 149] on h1 "Berkeley Clinic" at bounding box center [704, 146] width 1072 height 64
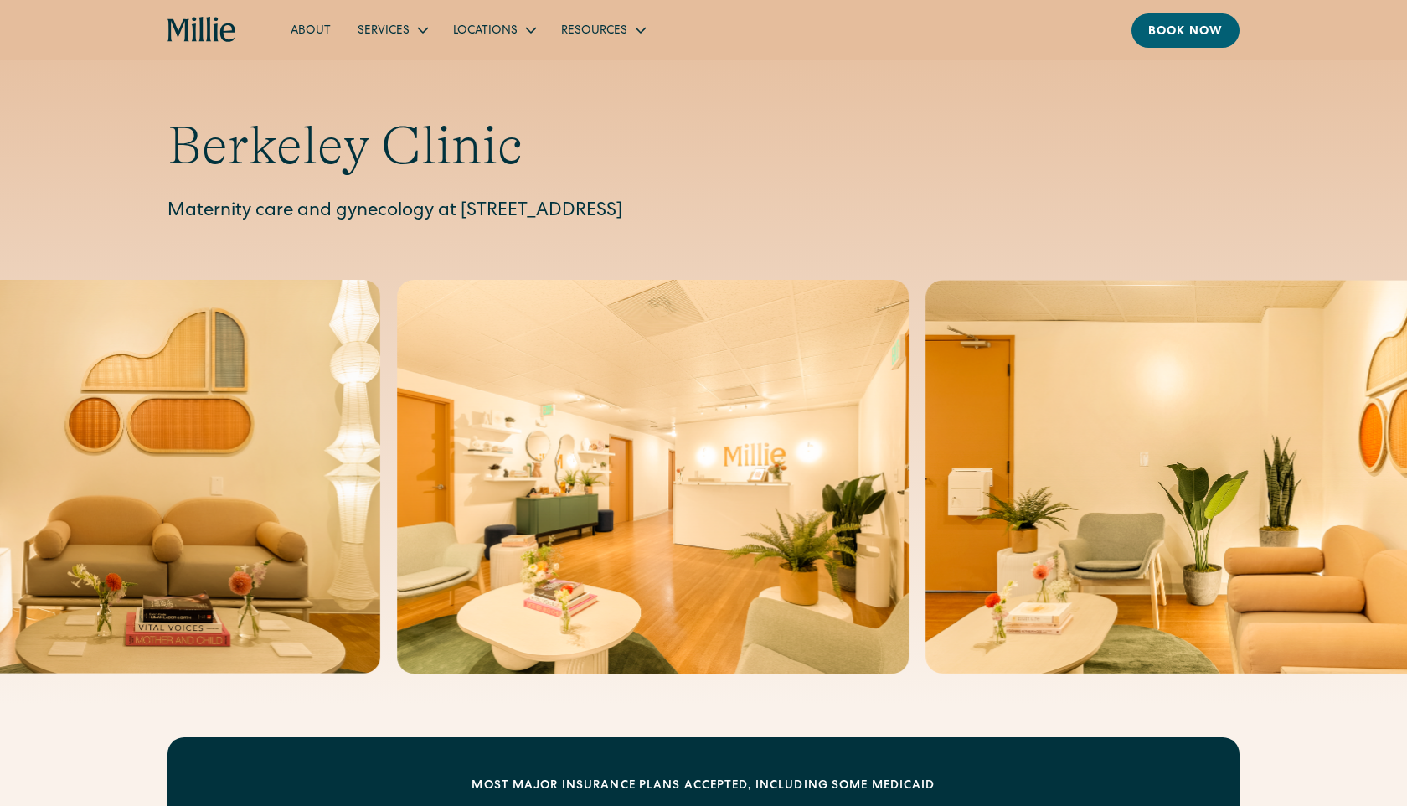
click at [351, 149] on h1 "Berkeley Clinic" at bounding box center [704, 146] width 1072 height 64
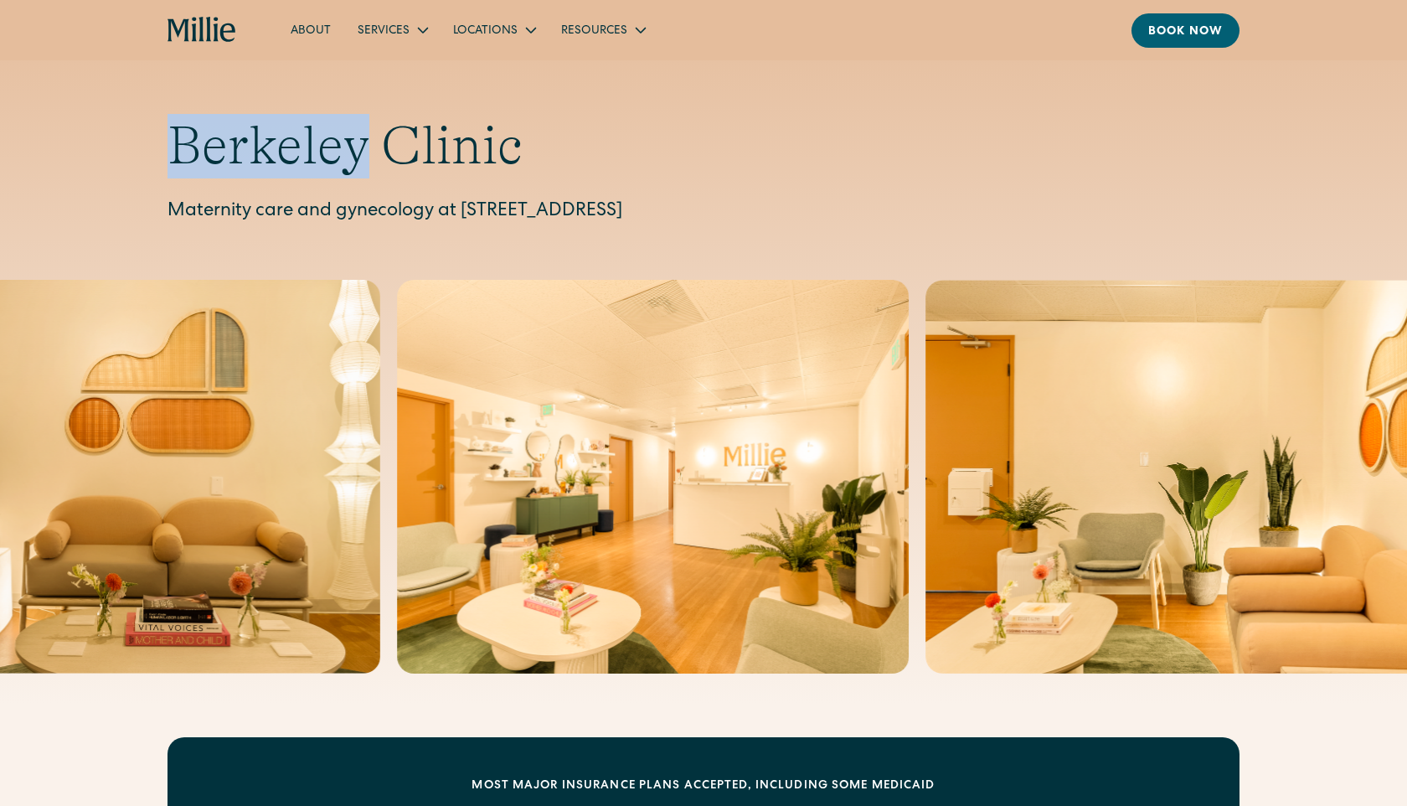
click at [351, 149] on h1 "Berkeley Clinic" at bounding box center [704, 146] width 1072 height 64
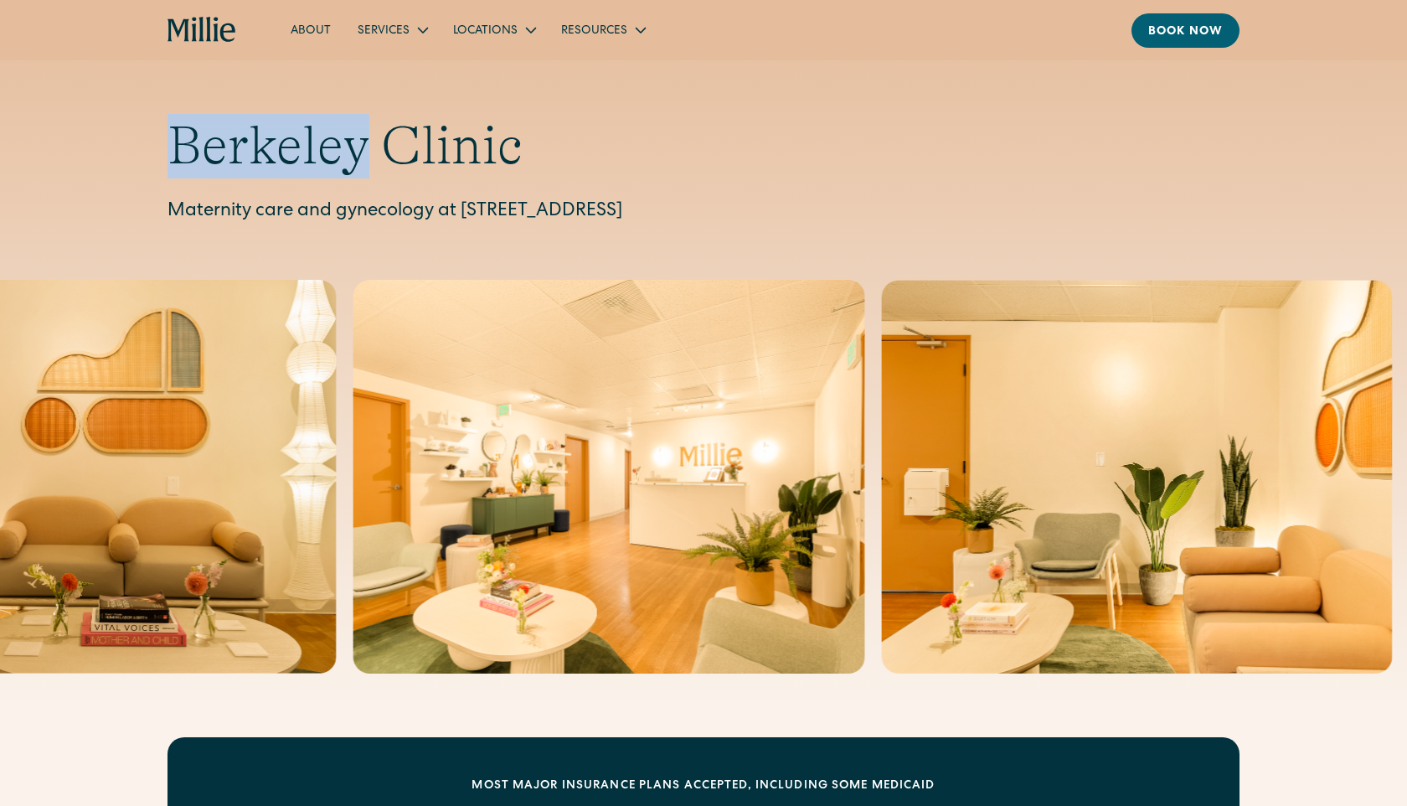
click at [351, 149] on h1 "Berkeley Clinic" at bounding box center [704, 146] width 1072 height 64
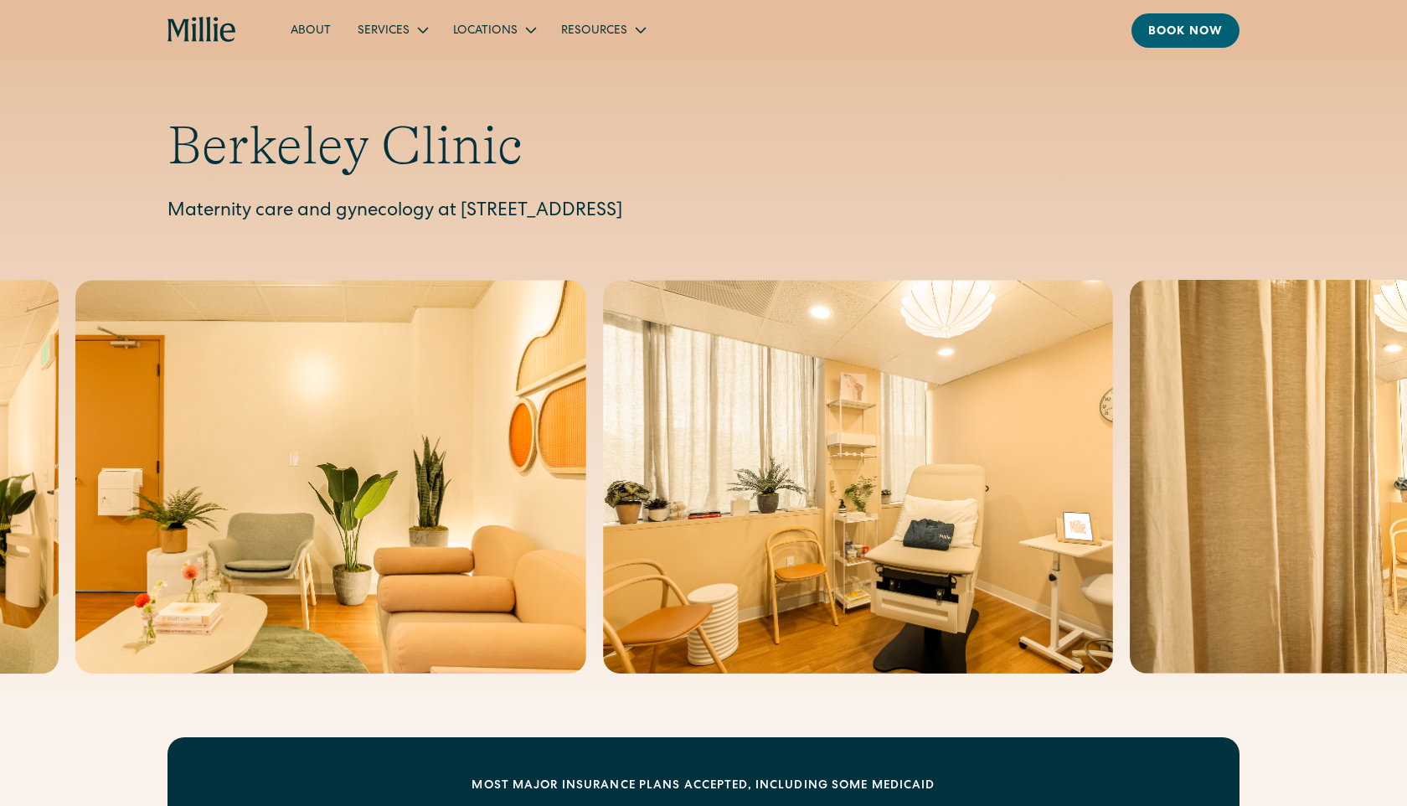
click at [402, 144] on h1 "Berkeley Clinic" at bounding box center [704, 146] width 1072 height 64
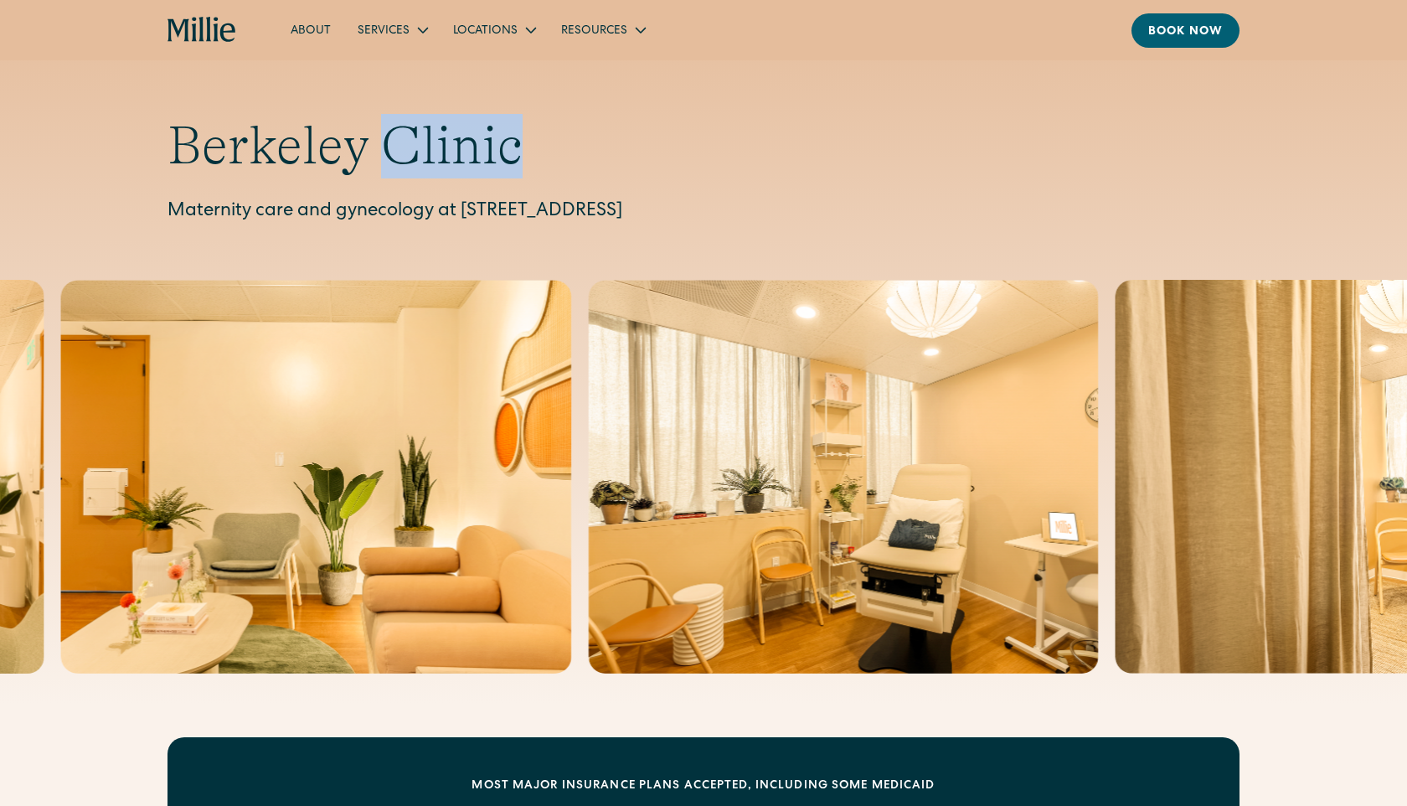
click at [402, 144] on h1 "Berkeley Clinic" at bounding box center [704, 146] width 1072 height 64
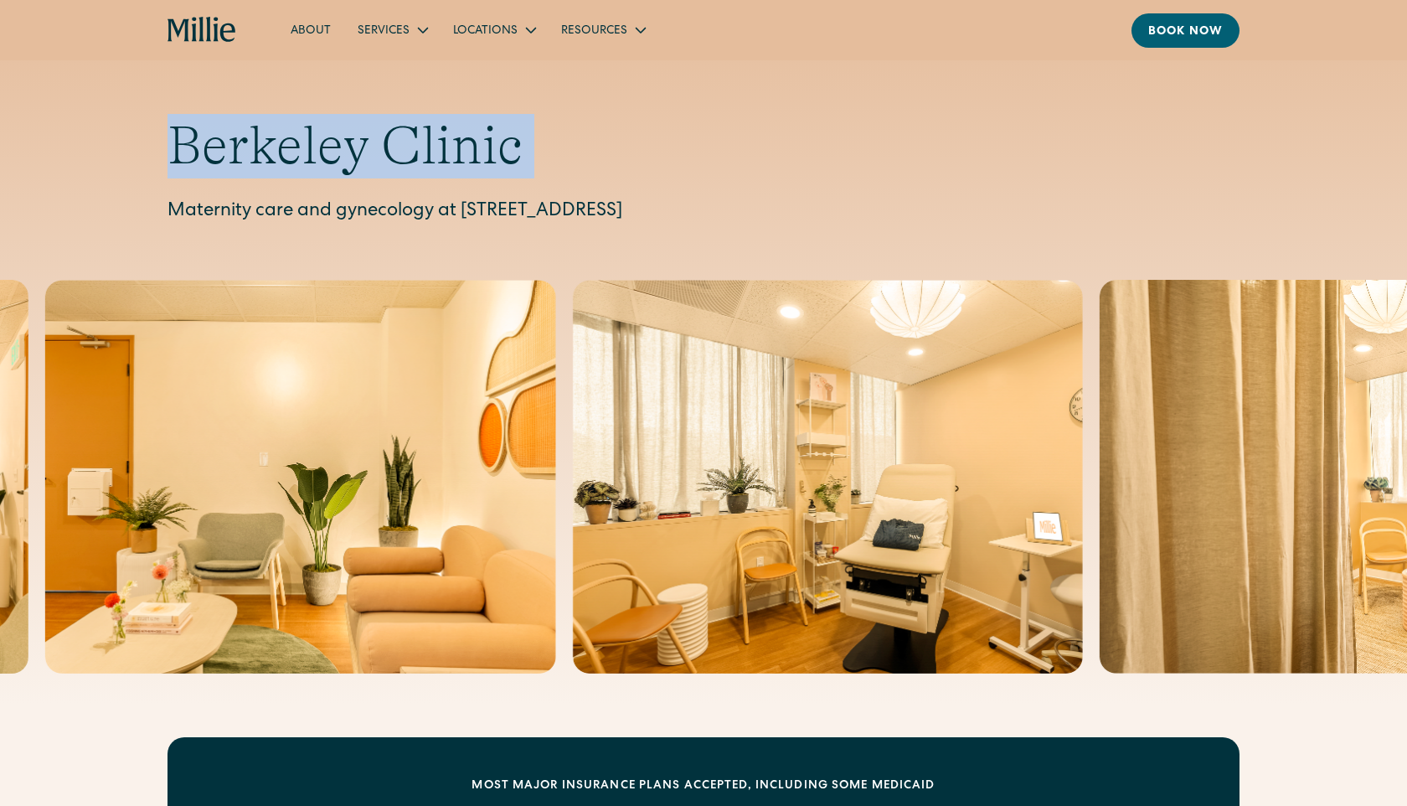
click at [402, 144] on h1 "Berkeley Clinic" at bounding box center [704, 146] width 1072 height 64
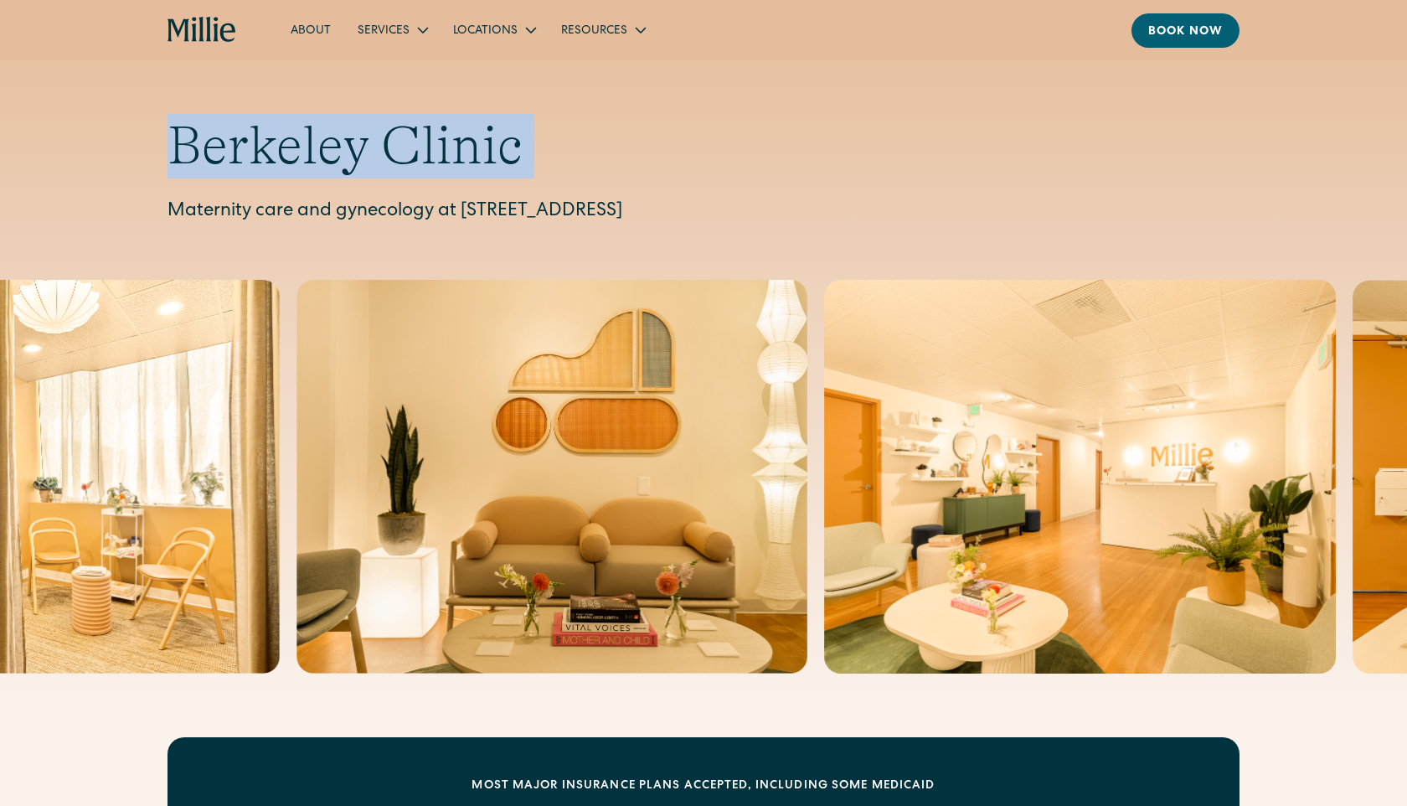
click at [402, 144] on h1 "Berkeley Clinic" at bounding box center [704, 146] width 1072 height 64
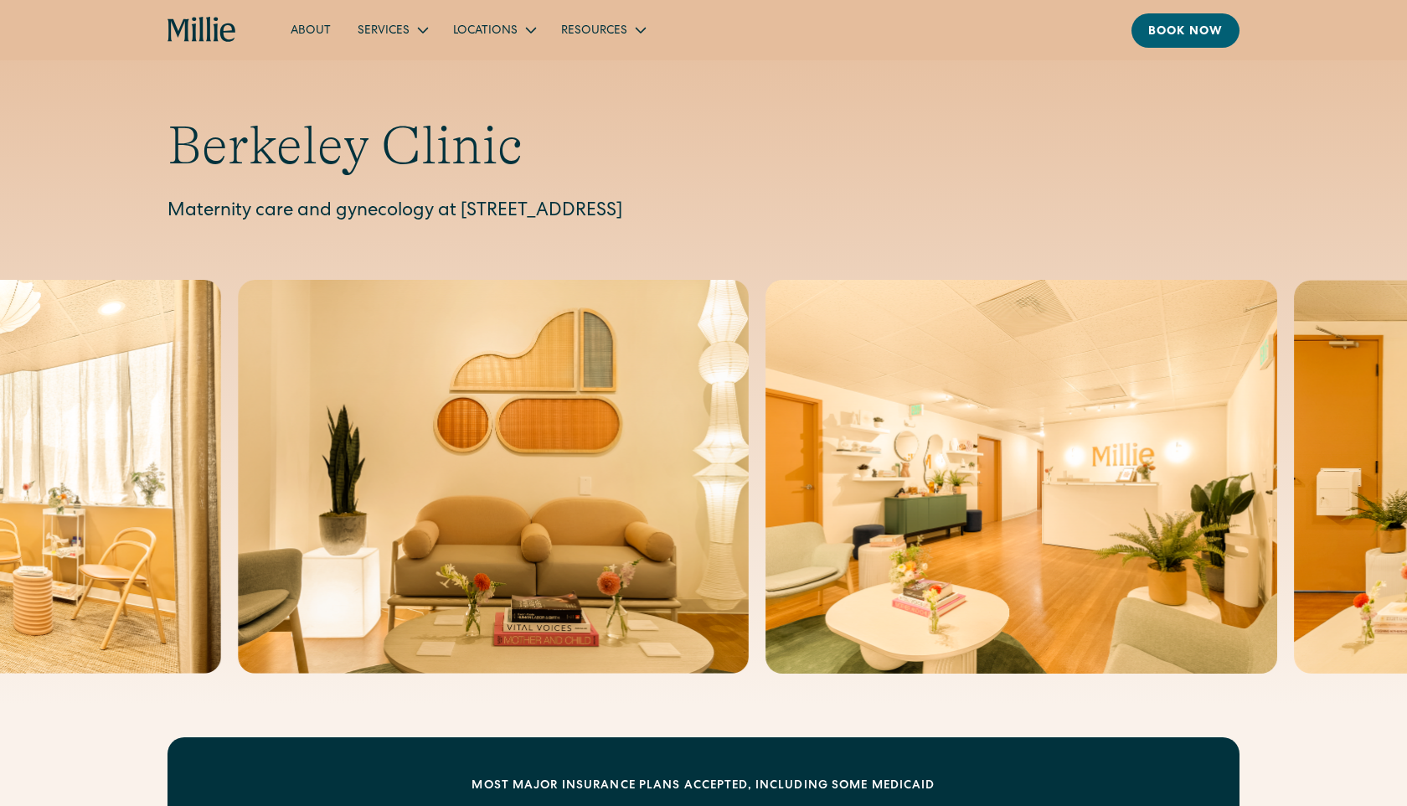
click at [388, 141] on h1 "Berkeley Clinic" at bounding box center [704, 146] width 1072 height 64
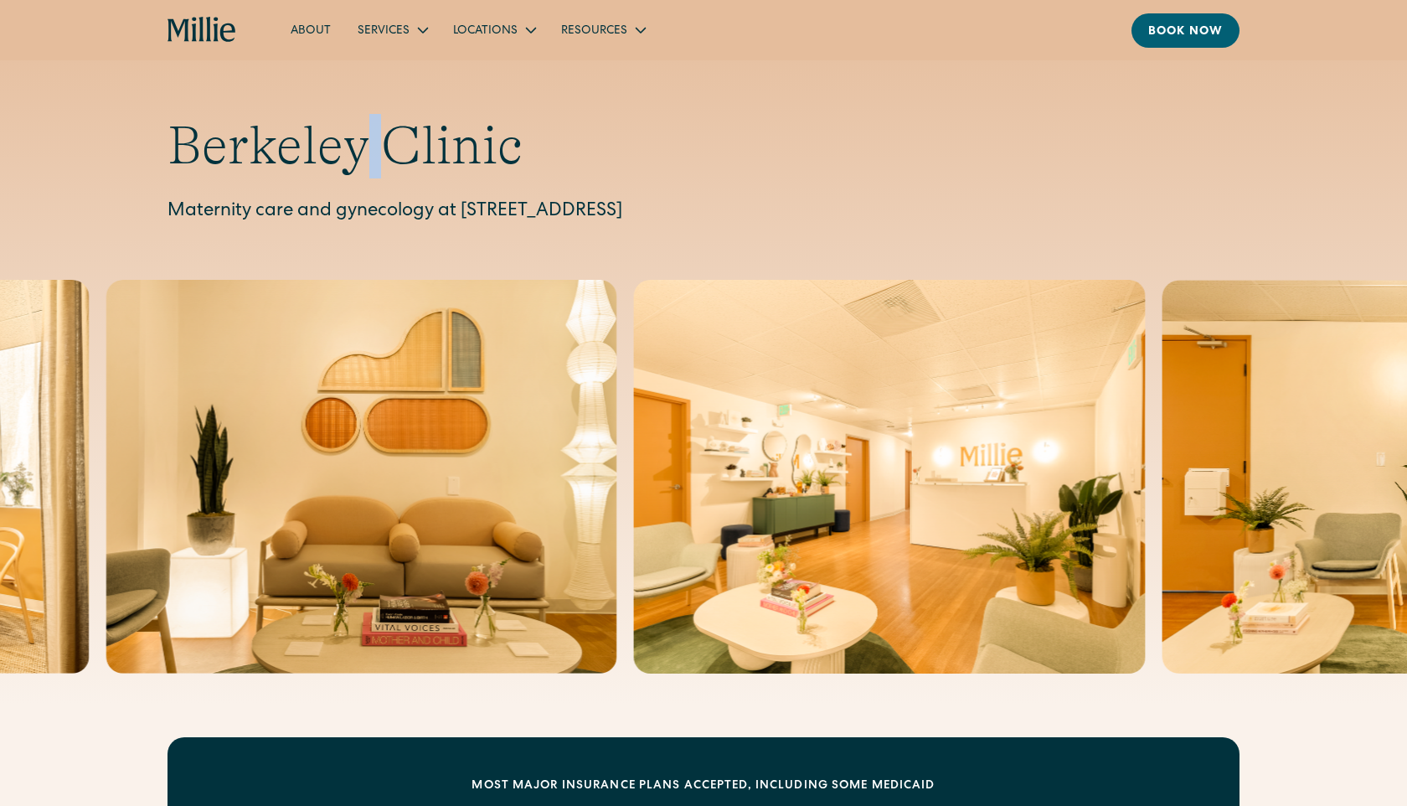
drag, startPoint x: 365, startPoint y: 148, endPoint x: 383, endPoint y: 148, distance: 17.6
click at [383, 148] on h1 "Berkeley Clinic" at bounding box center [704, 146] width 1072 height 64
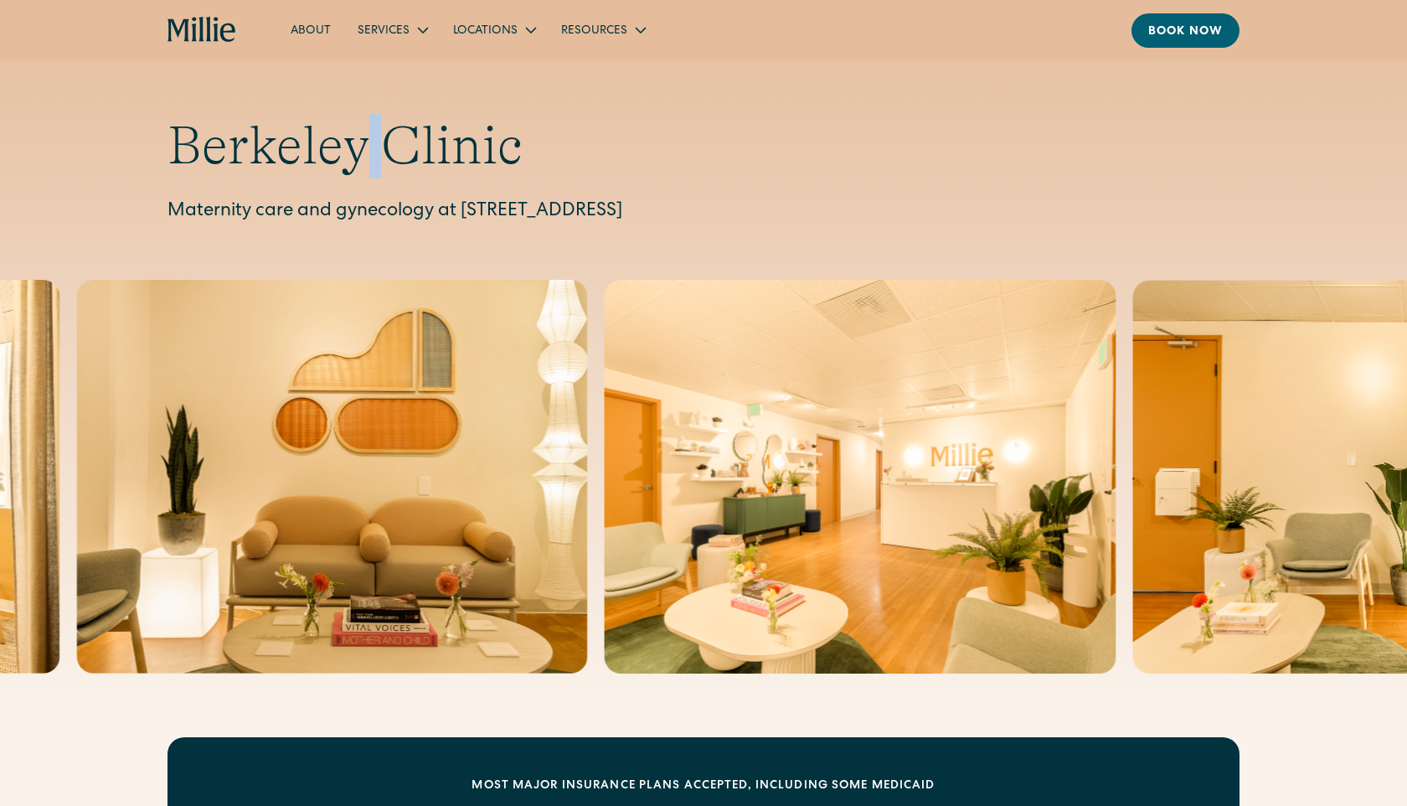
click at [383, 148] on h1 "Berkeley Clinic" at bounding box center [704, 146] width 1072 height 64
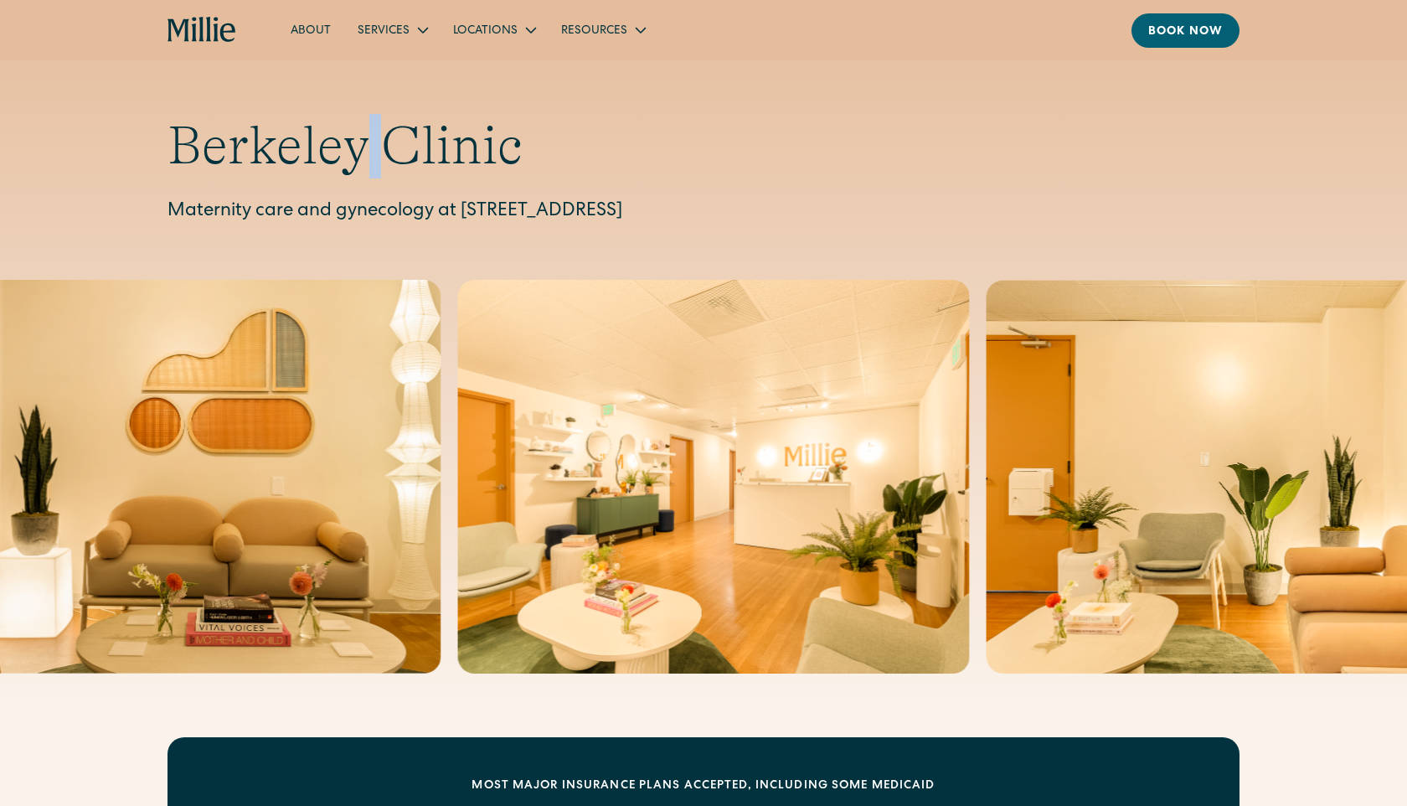
drag, startPoint x: 383, startPoint y: 148, endPoint x: 370, endPoint y: 147, distance: 12.6
click at [370, 147] on h1 "Berkeley Clinic" at bounding box center [704, 146] width 1072 height 64
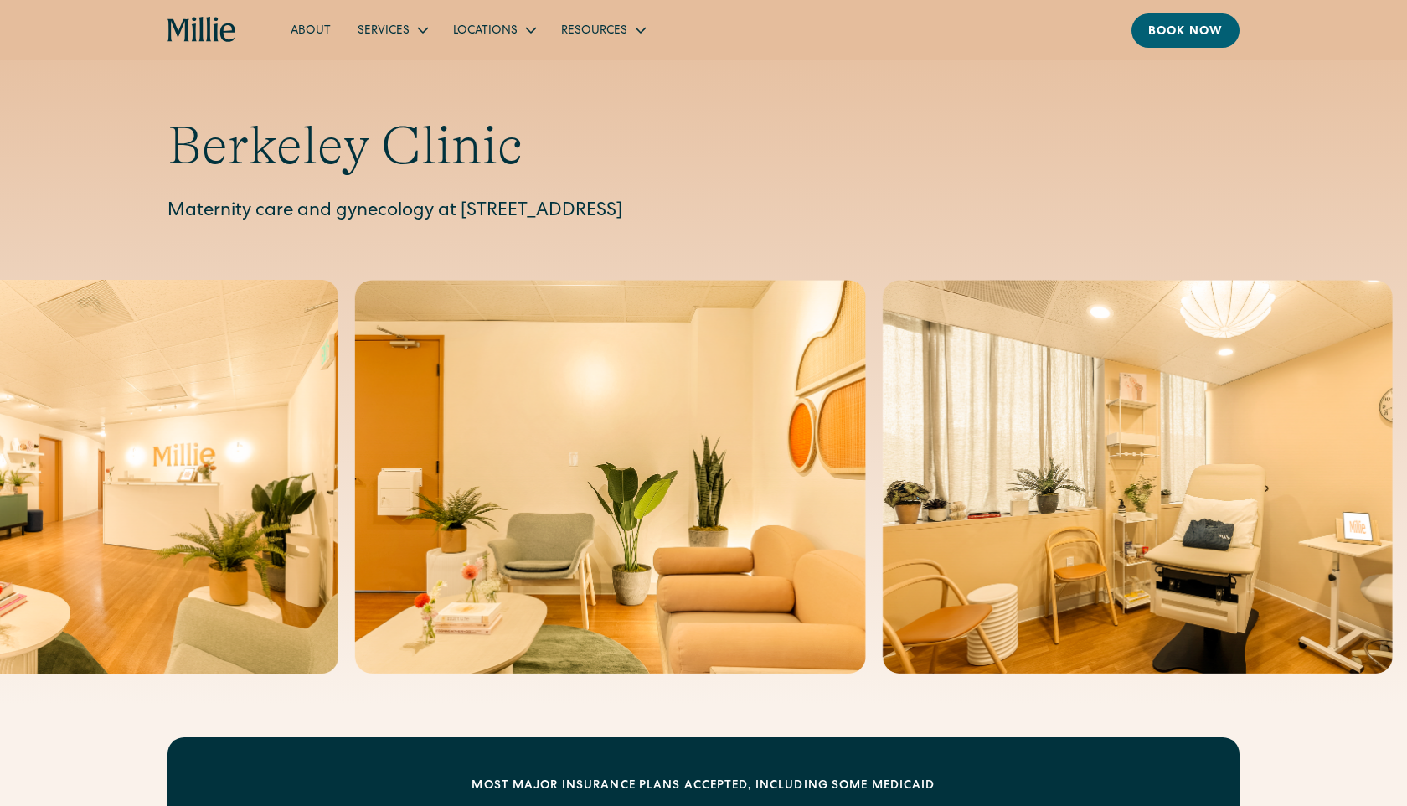
click at [570, 157] on h1 "Berkeley Clinic" at bounding box center [704, 146] width 1072 height 64
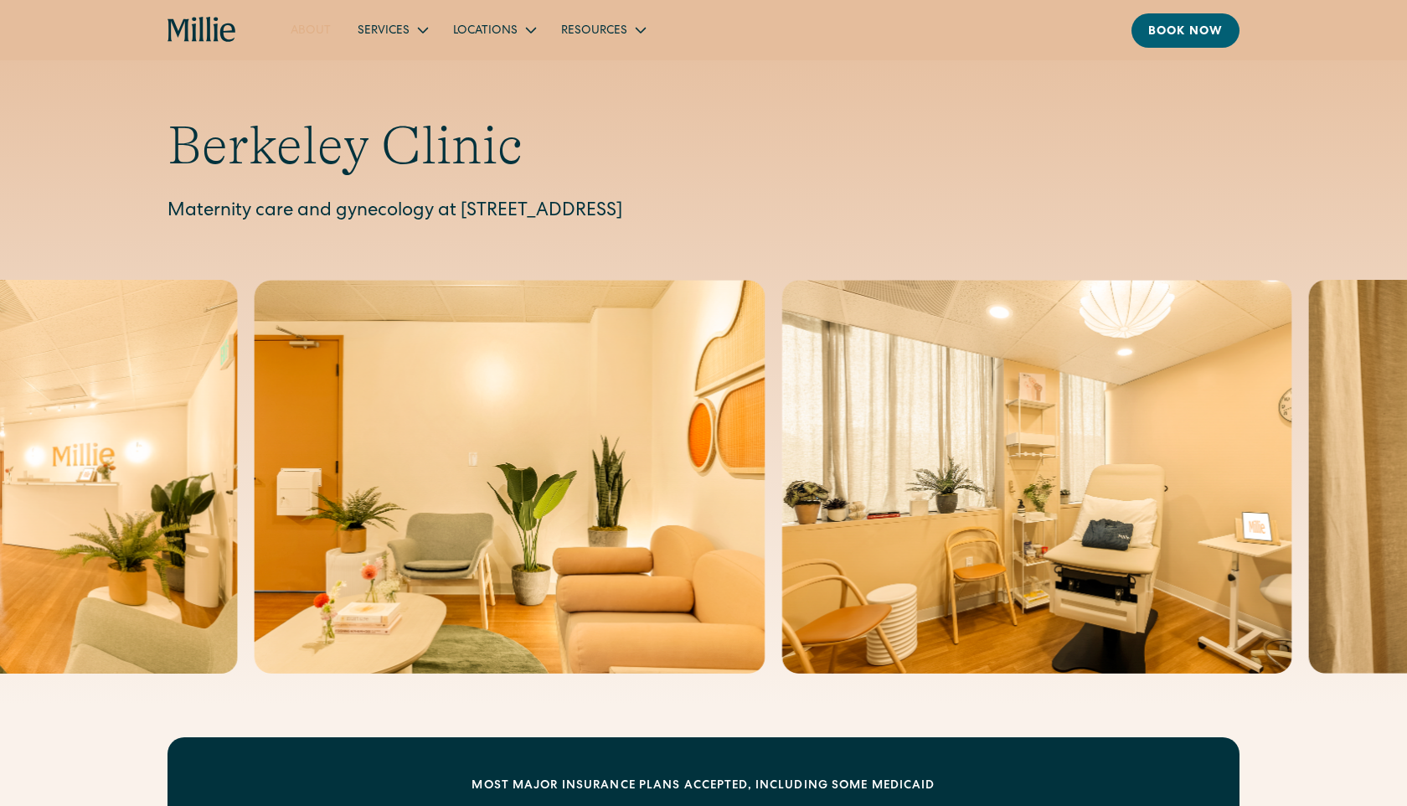
click at [308, 27] on link "About" at bounding box center [310, 30] width 67 height 28
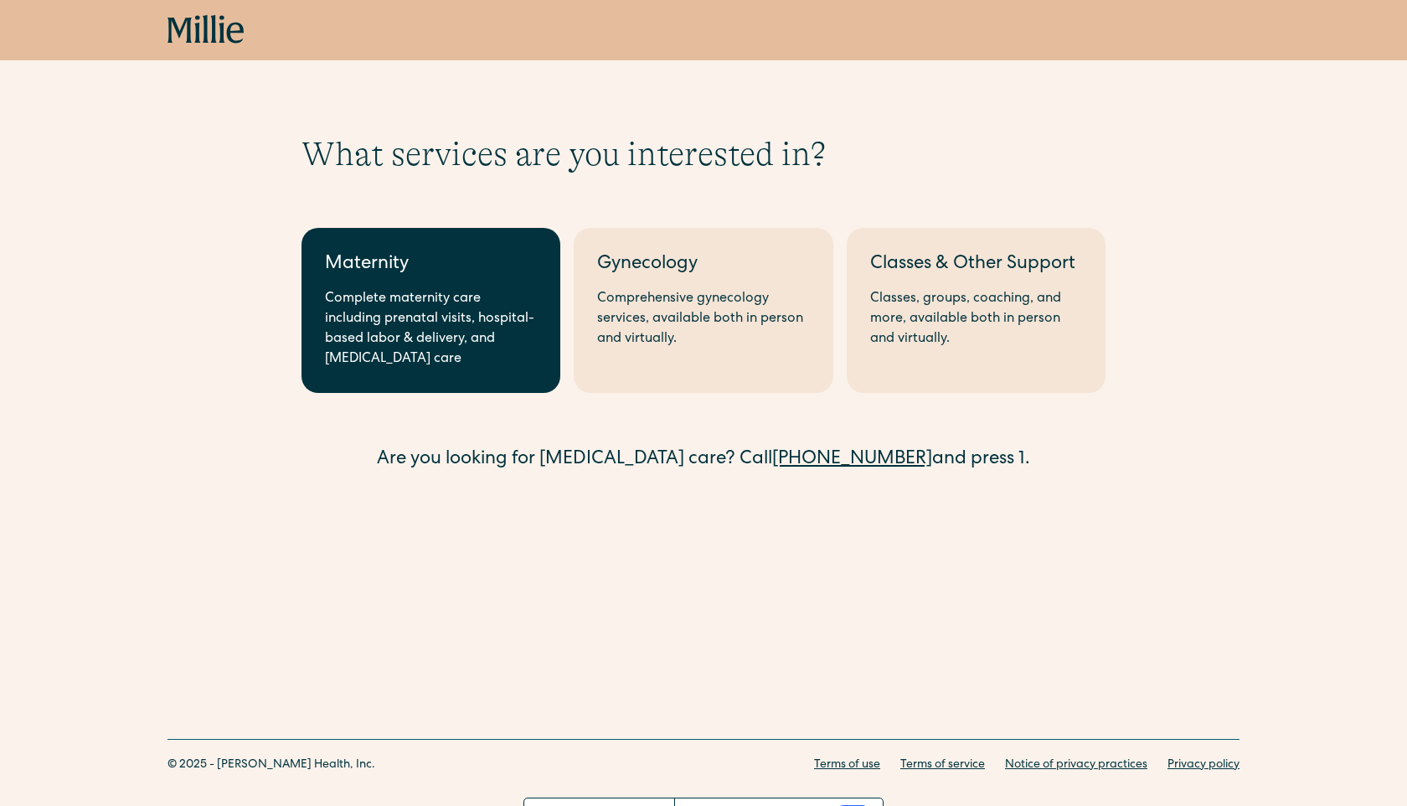
click at [410, 315] on div "Complete maternity care including prenatal visits, hospital-based labor & deliv…" at bounding box center [431, 329] width 212 height 80
